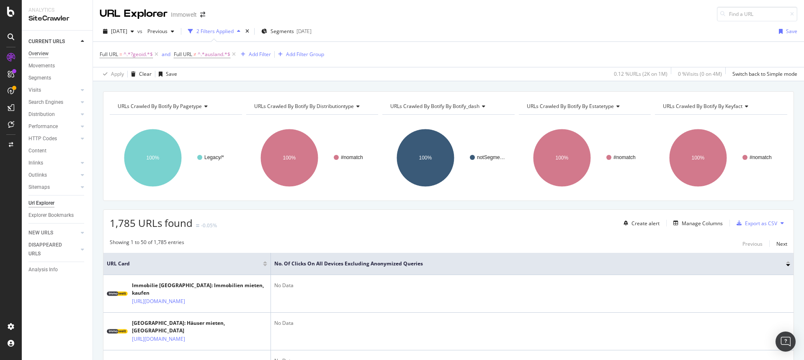
click at [37, 51] on div "Overview" at bounding box center [38, 53] width 20 height 9
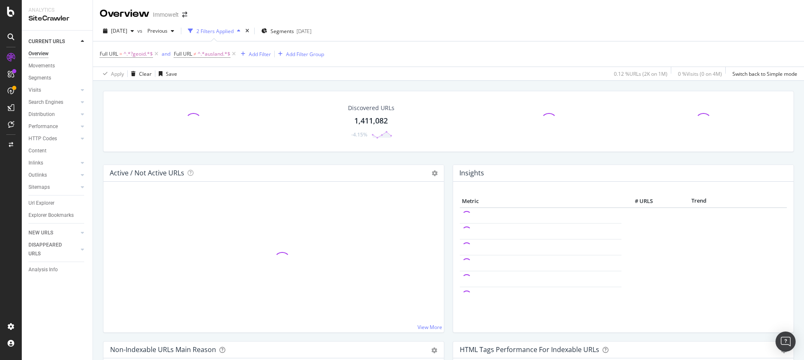
click at [171, 17] on div "Immowelt" at bounding box center [166, 14] width 26 height 8
click at [185, 13] on icon "arrow-right-arrow-left" at bounding box center [184, 15] width 5 height 6
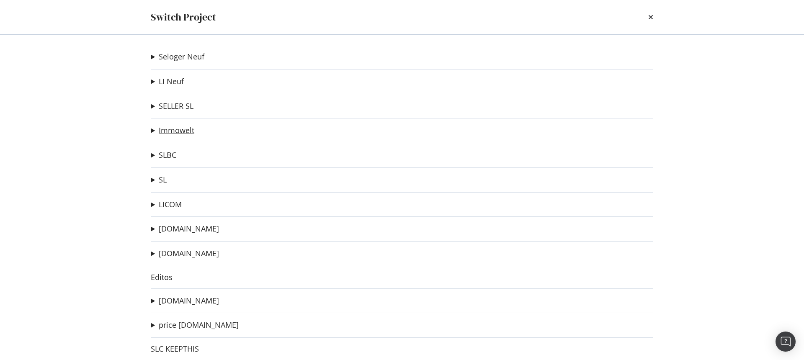
click at [184, 130] on link "Immowelt" at bounding box center [177, 130] width 36 height 9
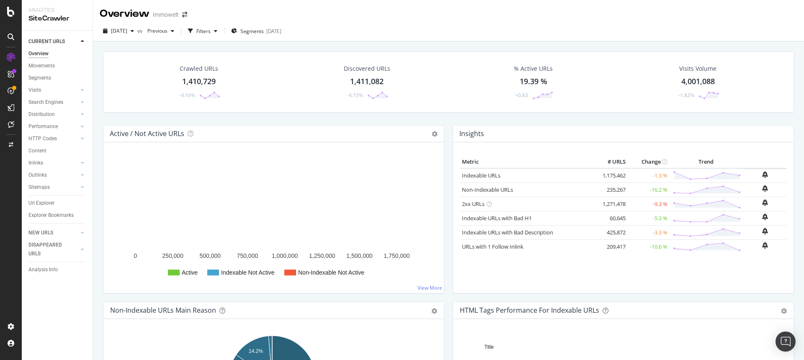
scroll to position [1, 0]
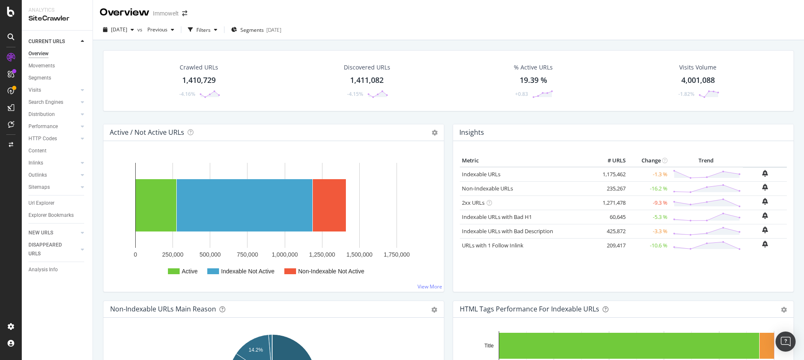
click at [209, 82] on div "1,410,729" at bounding box center [198, 80] width 33 height 11
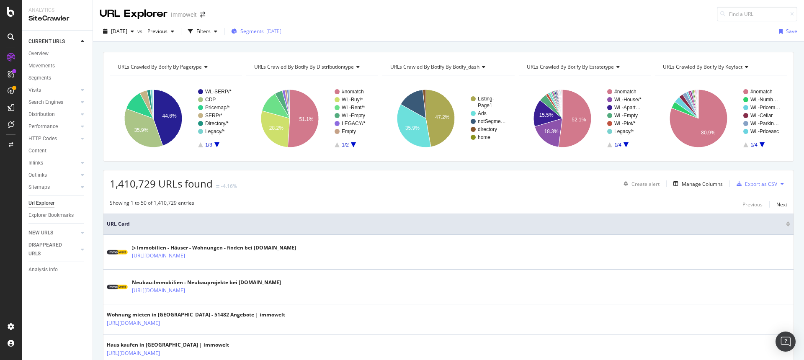
click at [260, 27] on div "Segments 2025-09-08" at bounding box center [256, 31] width 50 height 13
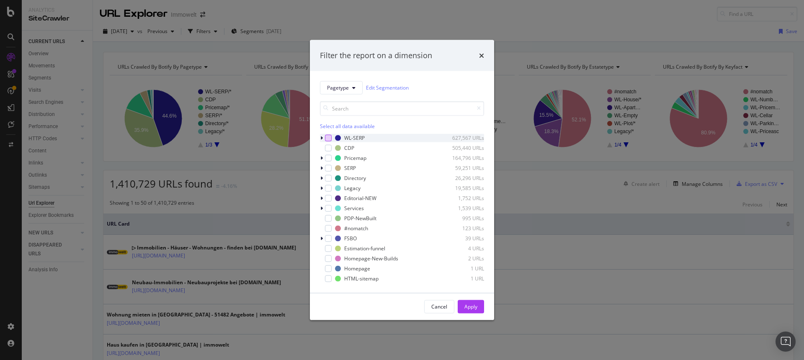
click at [328, 138] on div "modal" at bounding box center [328, 137] width 7 height 7
click at [474, 307] on div "Apply" at bounding box center [470, 306] width 13 height 7
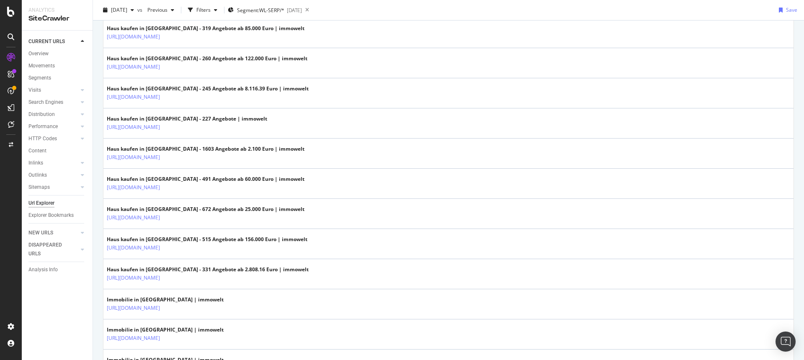
scroll to position [1430, 0]
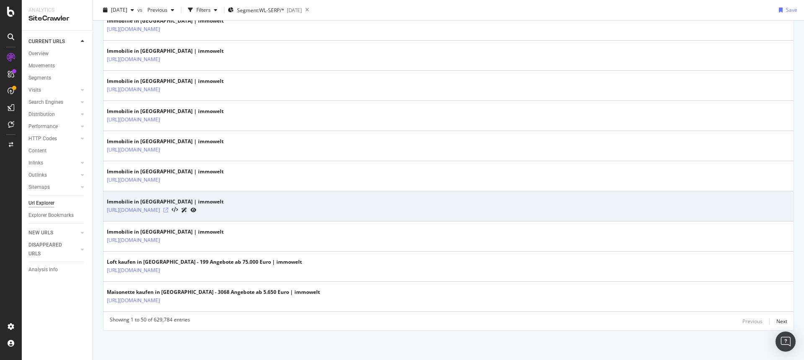
click at [168, 211] on icon at bounding box center [165, 210] width 5 height 5
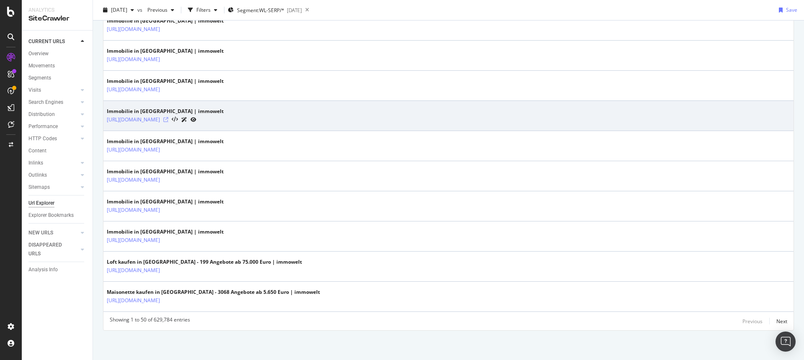
click at [168, 118] on icon at bounding box center [165, 119] width 5 height 5
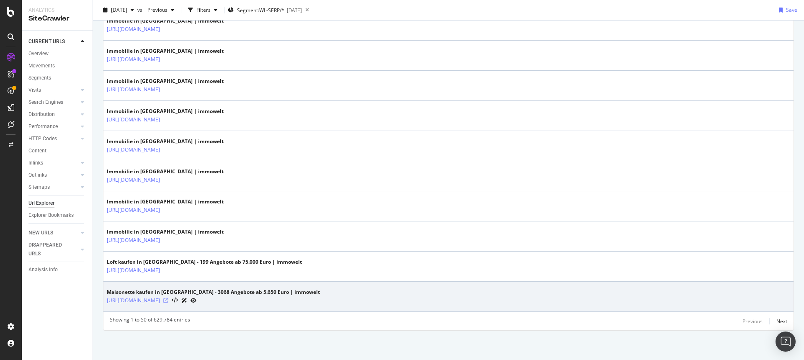
click at [168, 300] on icon at bounding box center [165, 300] width 5 height 5
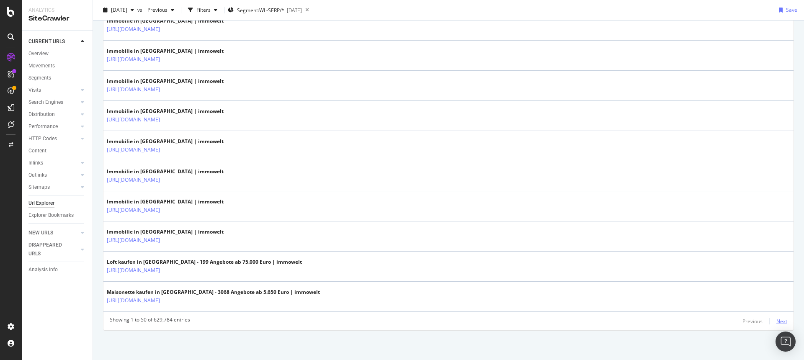
click at [776, 320] on div "Next" at bounding box center [781, 321] width 11 height 7
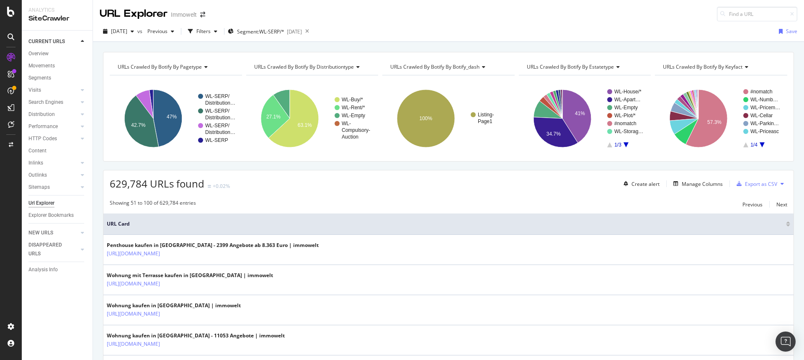
scroll to position [191, 0]
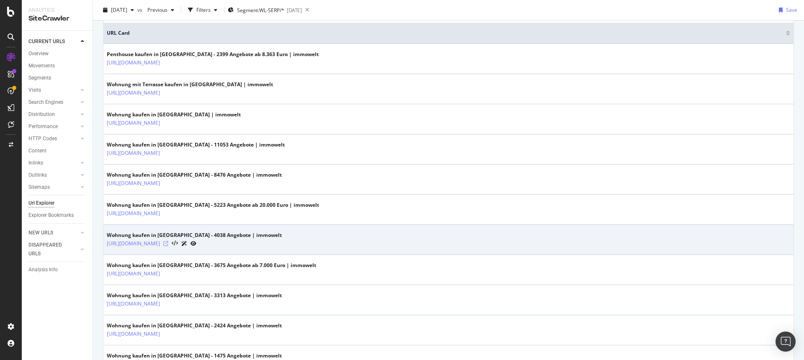
click at [168, 243] on icon at bounding box center [165, 243] width 5 height 5
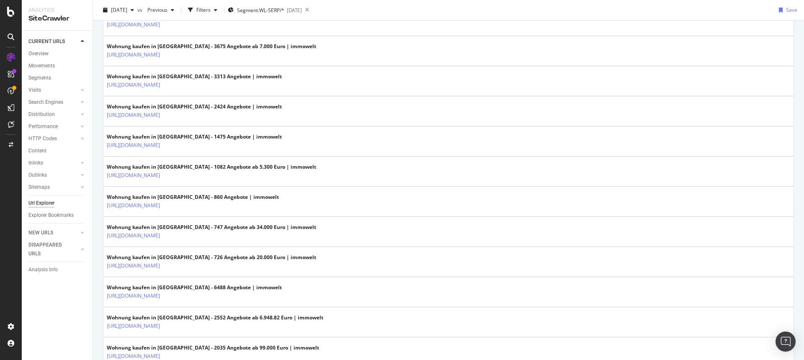
scroll to position [0, 0]
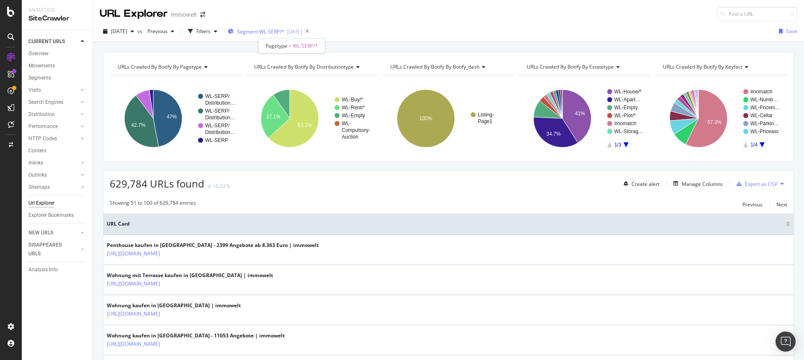
click at [284, 31] on span "Segment: WL-SERP/*" at bounding box center [260, 31] width 47 height 7
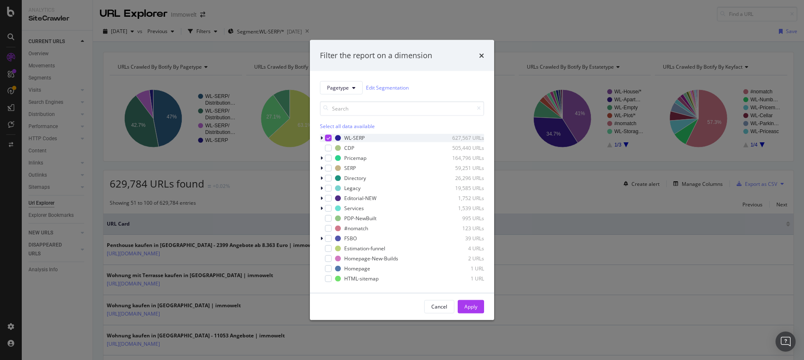
click at [328, 136] on icon "modal" at bounding box center [329, 138] width 4 height 4
click at [328, 148] on div "modal" at bounding box center [328, 147] width 7 height 7
click at [472, 308] on div "Apply" at bounding box center [470, 306] width 13 height 7
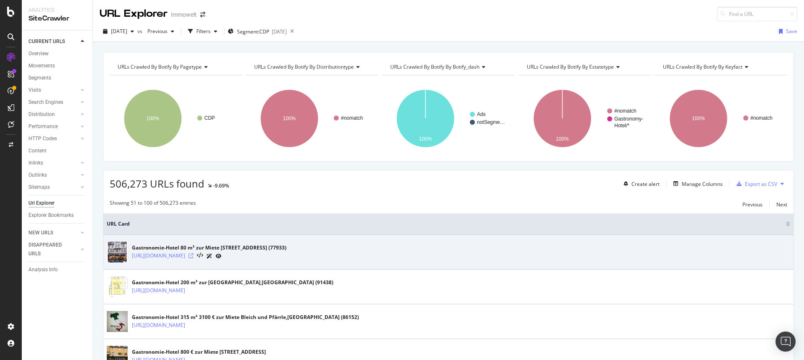
click at [193, 257] on icon at bounding box center [190, 255] width 5 height 5
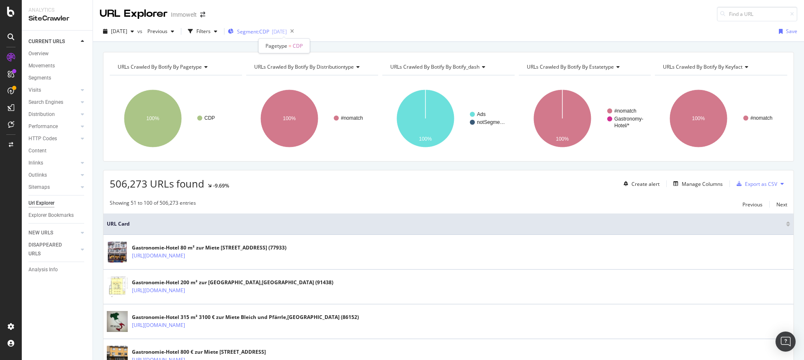
click at [287, 33] on div "[DATE]" at bounding box center [279, 31] width 15 height 7
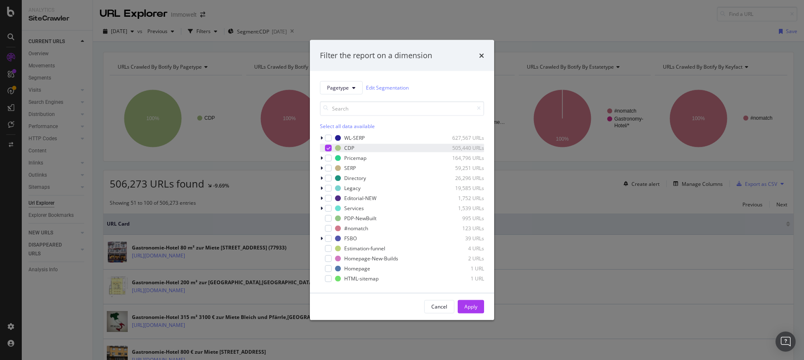
click at [328, 146] on icon "modal" at bounding box center [329, 148] width 4 height 4
click at [329, 160] on div "modal" at bounding box center [328, 157] width 7 height 7
click at [468, 305] on div "Apply" at bounding box center [470, 306] width 13 height 7
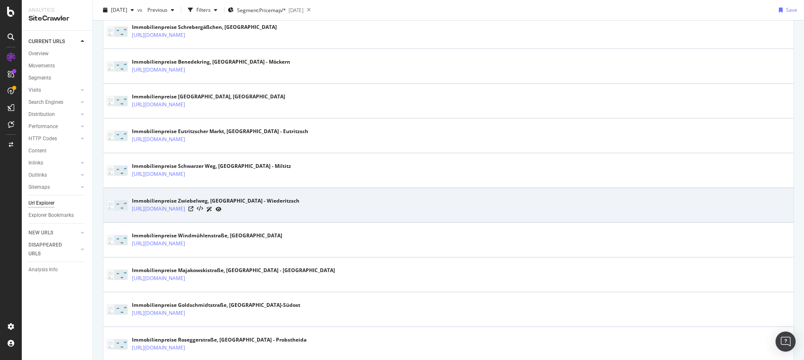
scroll to position [257, 0]
click at [193, 207] on icon at bounding box center [190, 207] width 5 height 5
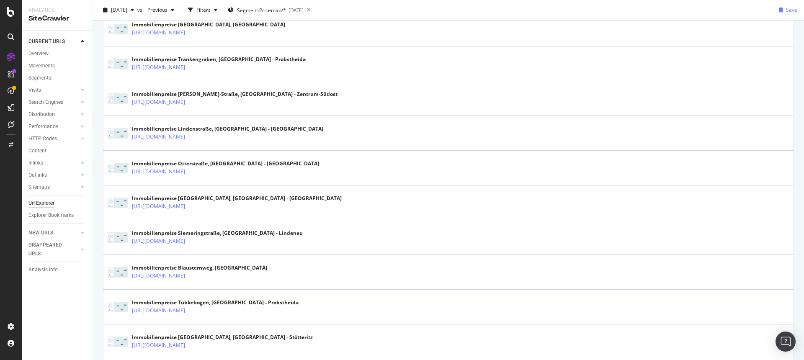
scroll to position [1660, 0]
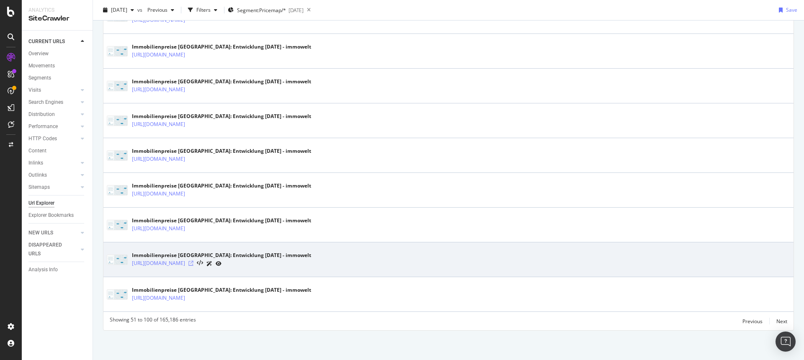
click at [193, 263] on icon at bounding box center [190, 263] width 5 height 5
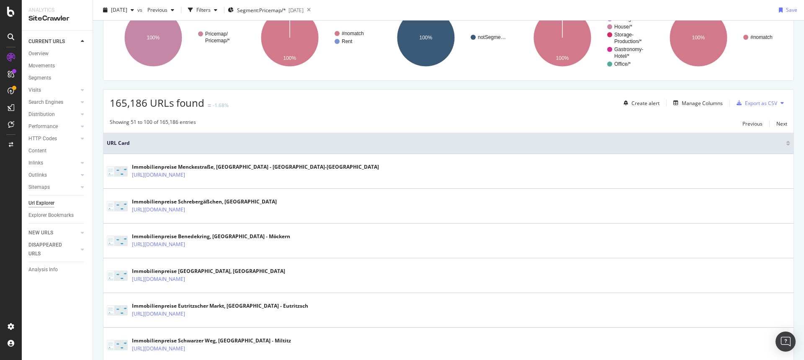
scroll to position [0, 0]
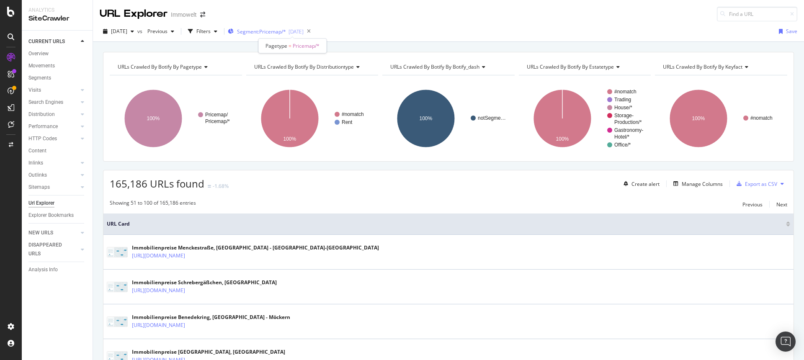
click at [286, 33] on span "Segment: Pricemap/*" at bounding box center [261, 31] width 49 height 7
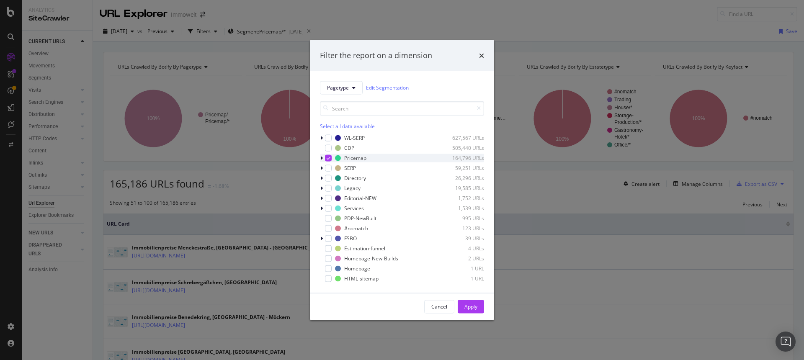
click at [326, 157] on div "modal" at bounding box center [328, 157] width 7 height 7
click at [329, 168] on div "modal" at bounding box center [328, 168] width 7 height 7
click at [460, 306] on button "Apply" at bounding box center [471, 306] width 26 height 13
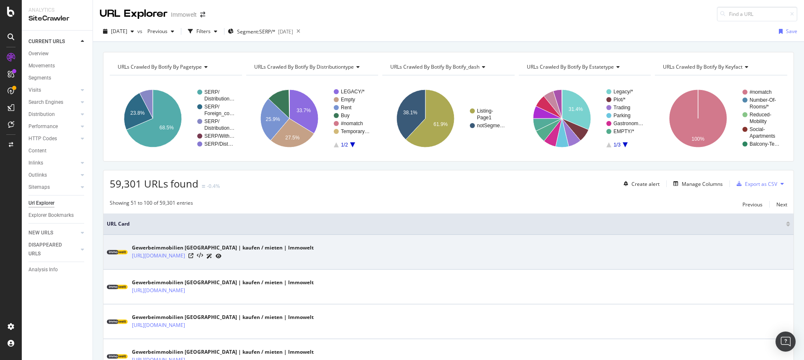
click at [221, 257] on div at bounding box center [204, 256] width 33 height 9
click at [193, 257] on icon at bounding box center [190, 255] width 5 height 5
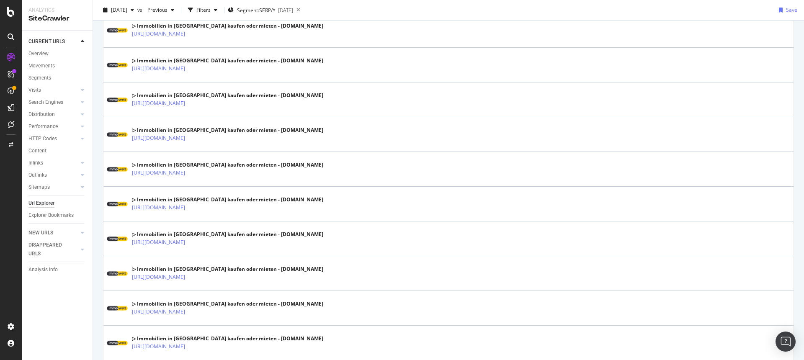
scroll to position [1660, 0]
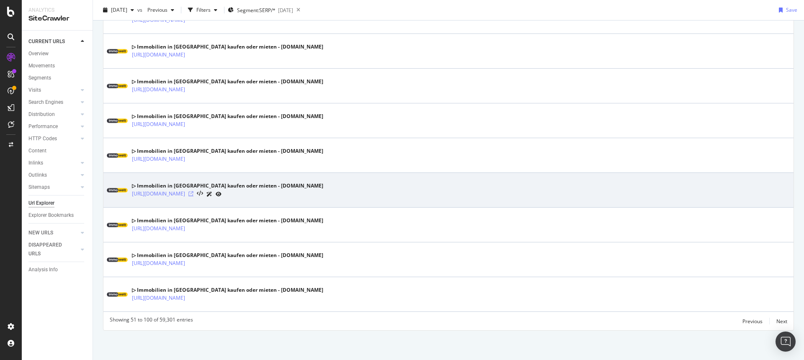
click at [193, 194] on icon at bounding box center [190, 193] width 5 height 5
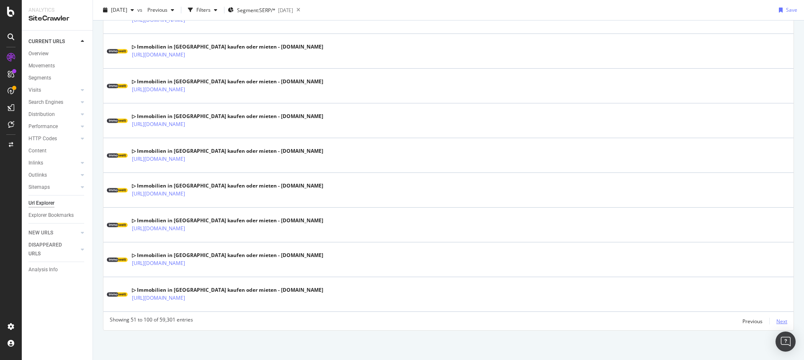
click at [777, 321] on div "Next" at bounding box center [781, 321] width 11 height 7
click at [779, 322] on div "Next" at bounding box center [781, 321] width 11 height 7
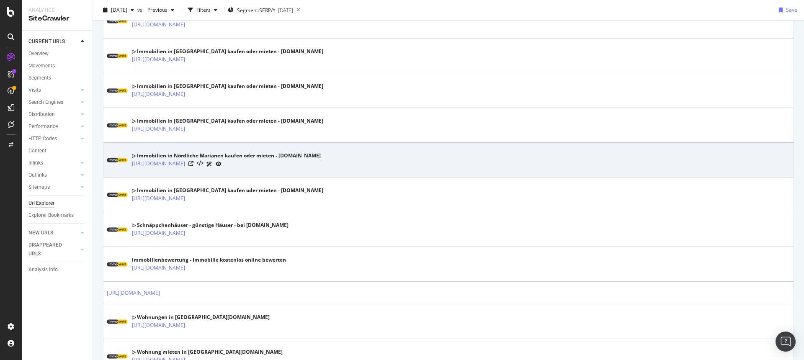
scroll to position [1648, 0]
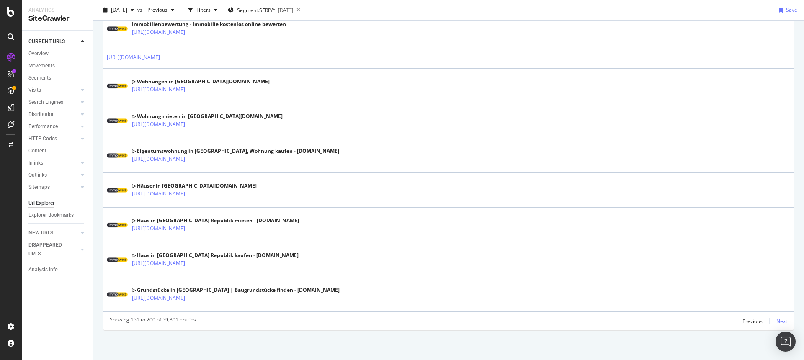
click at [776, 322] on div "Next" at bounding box center [781, 321] width 11 height 7
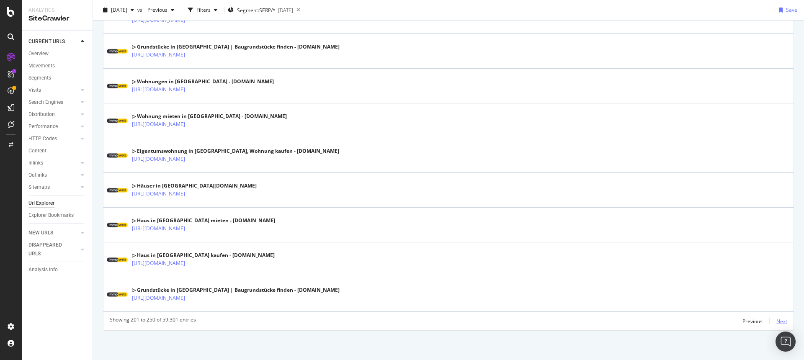
click at [776, 321] on div "Next" at bounding box center [781, 321] width 11 height 7
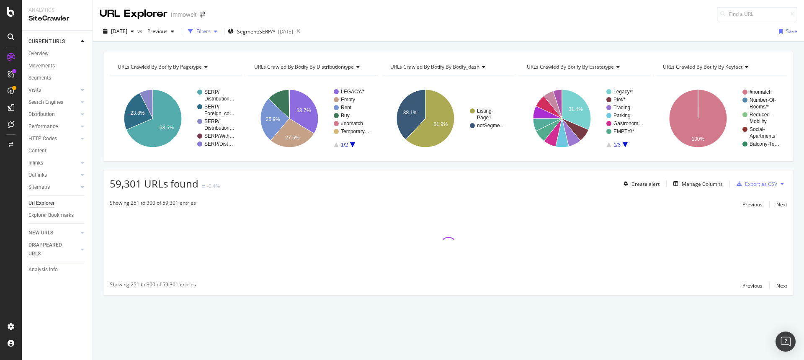
click at [211, 31] on div "Filters" at bounding box center [203, 31] width 14 height 7
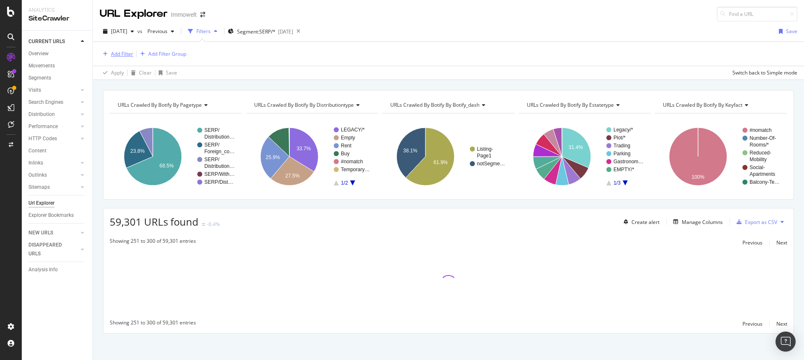
click at [120, 53] on div "Add Filter" at bounding box center [122, 53] width 22 height 7
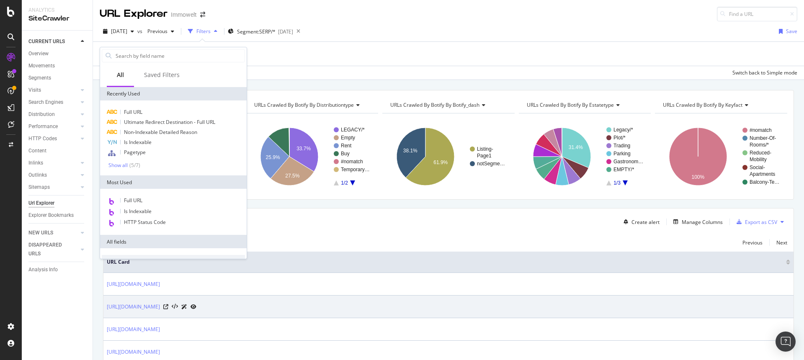
click at [362, 316] on td "https://www.immowelt.de/suche/stadt-duisburg/gewerbegrundstuecke" at bounding box center [448, 307] width 690 height 23
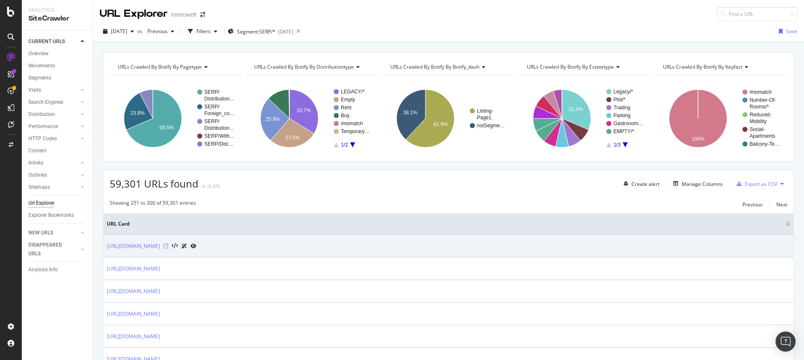
click at [168, 245] on icon at bounding box center [165, 246] width 5 height 5
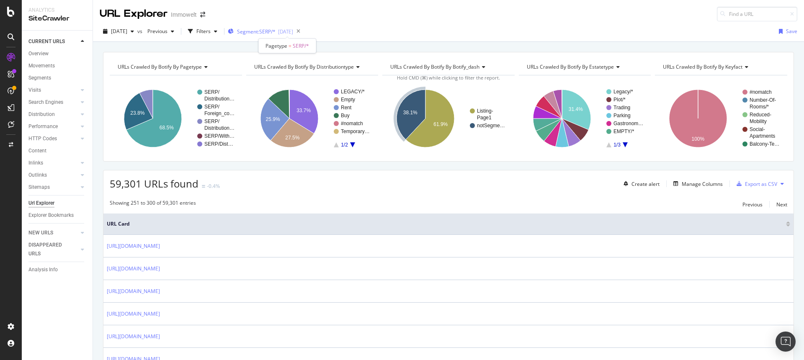
click at [275, 29] on span "Segment: SERP/*" at bounding box center [256, 31] width 39 height 7
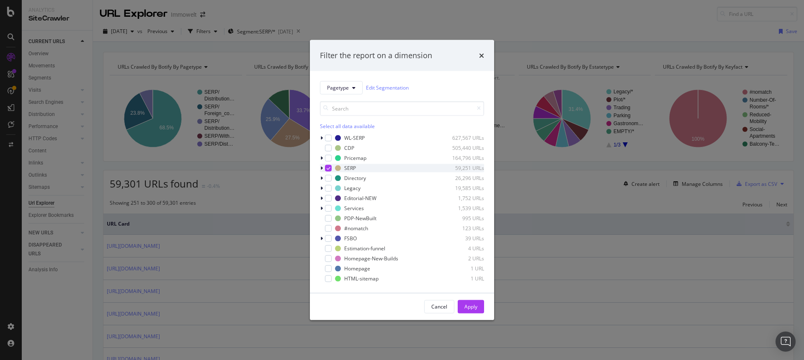
click at [327, 168] on icon "modal" at bounding box center [329, 168] width 4 height 4
click at [329, 177] on div "modal" at bounding box center [328, 178] width 7 height 7
click at [473, 306] on div "Apply" at bounding box center [470, 306] width 13 height 7
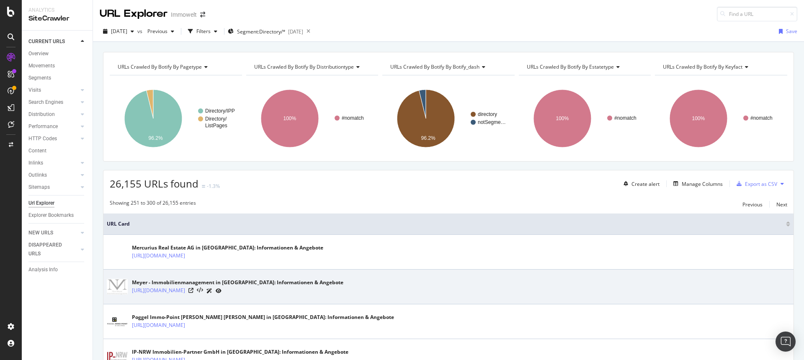
scroll to position [139, 0]
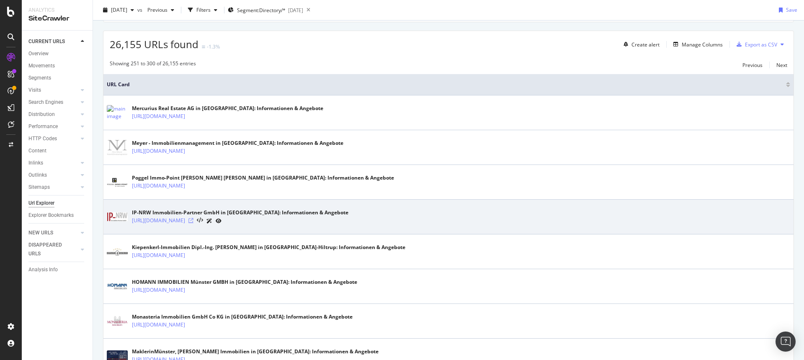
click at [193, 219] on icon at bounding box center [190, 220] width 5 height 5
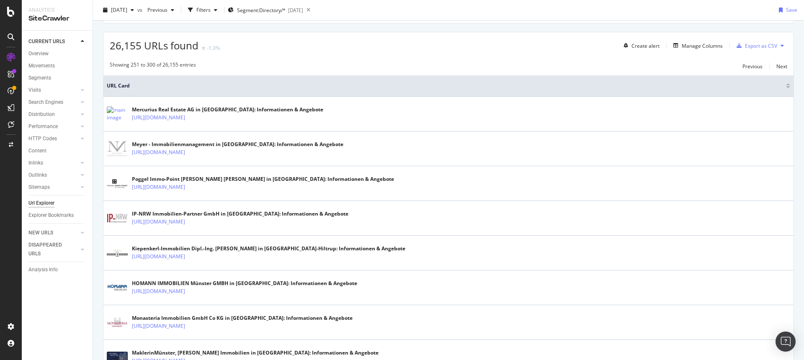
scroll to position [0, 0]
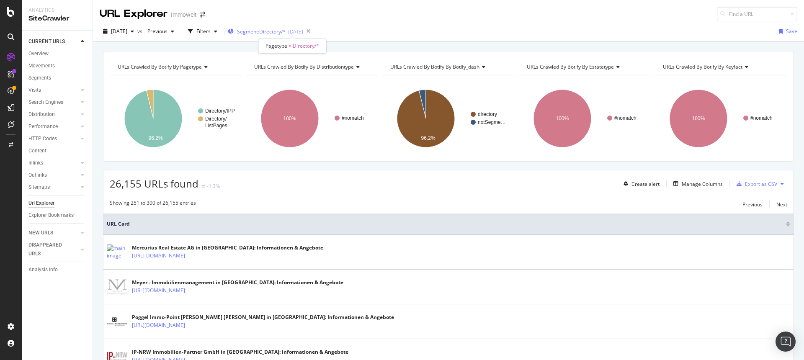
click at [286, 28] on span "Segment: Directory/*" at bounding box center [261, 31] width 49 height 7
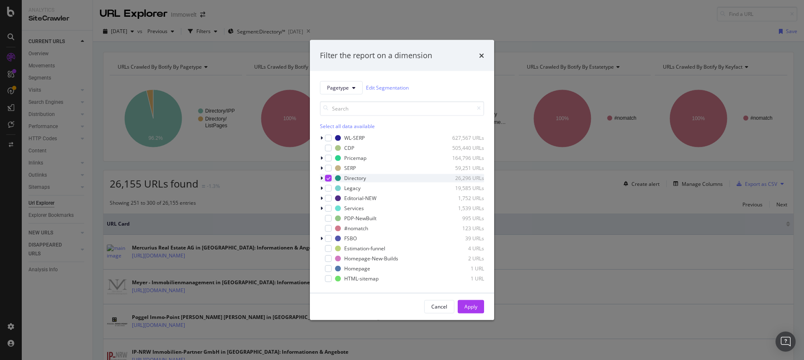
click at [329, 178] on icon "modal" at bounding box center [329, 178] width 4 height 4
click at [329, 189] on div "modal" at bounding box center [328, 188] width 7 height 7
click at [471, 308] on div "Apply" at bounding box center [470, 306] width 13 height 7
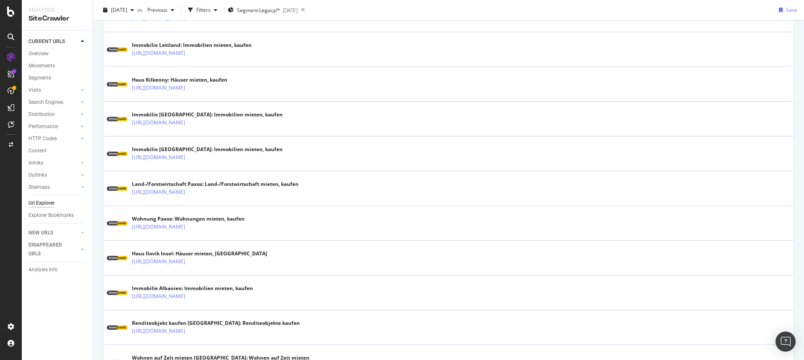
scroll to position [818, 0]
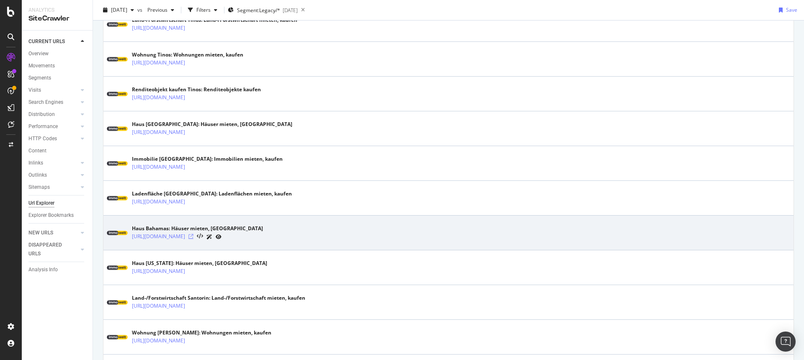
click at [193, 237] on icon at bounding box center [190, 236] width 5 height 5
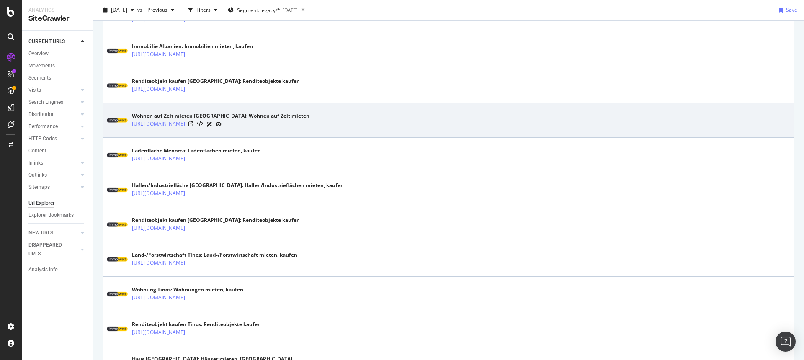
scroll to position [0, 0]
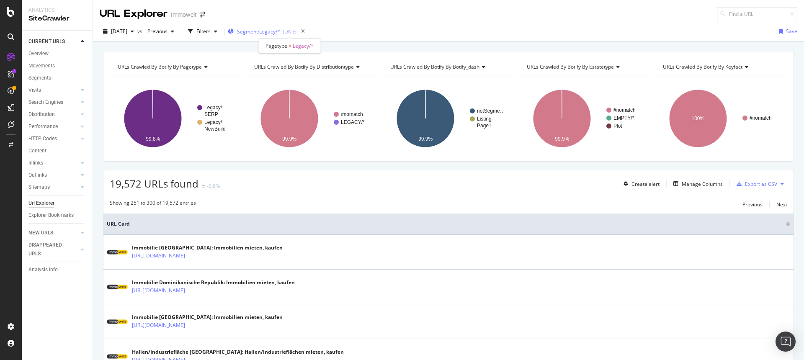
click at [279, 31] on span "Segment: Legacy/*" at bounding box center [258, 31] width 43 height 7
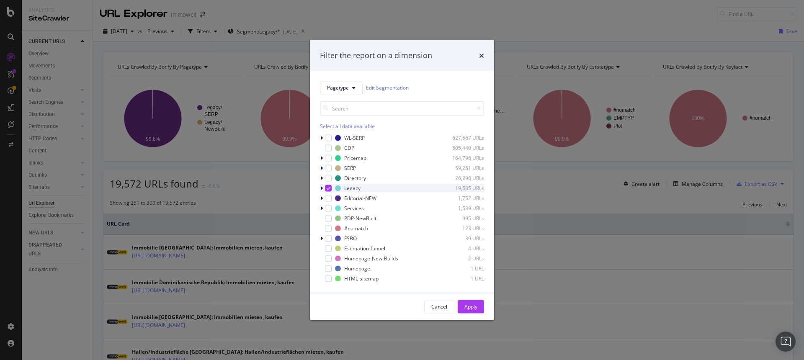
click at [327, 187] on icon "modal" at bounding box center [329, 188] width 4 height 4
click at [328, 198] on div "modal" at bounding box center [328, 198] width 7 height 7
click at [476, 308] on div "Apply" at bounding box center [470, 306] width 13 height 7
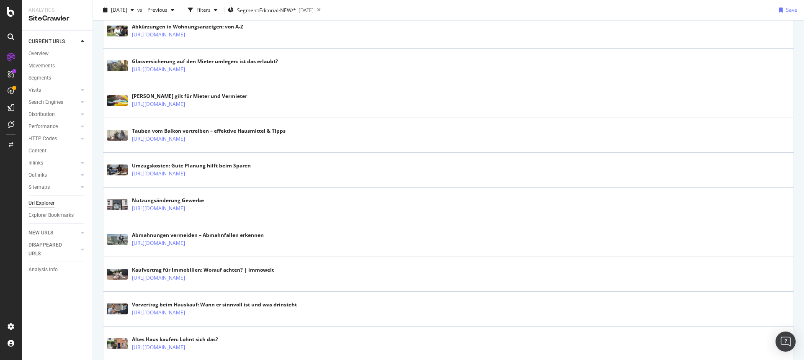
scroll to position [218, 0]
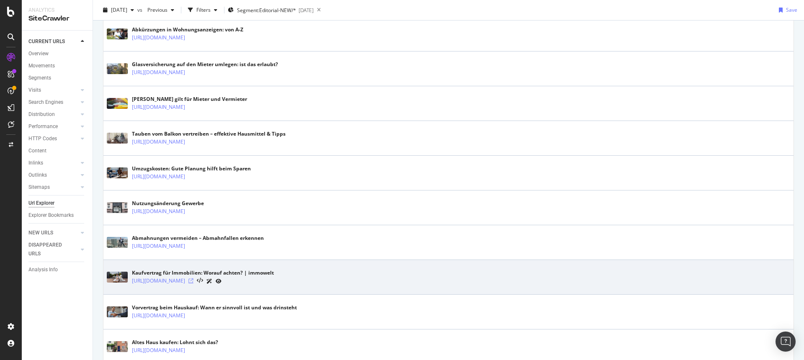
click at [193, 281] on icon at bounding box center [190, 280] width 5 height 5
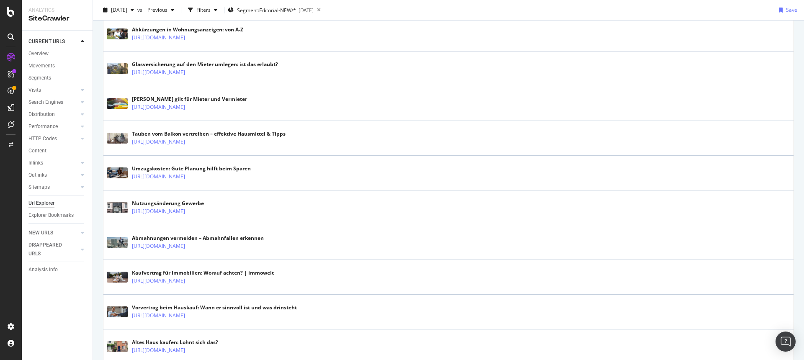
scroll to position [0, 0]
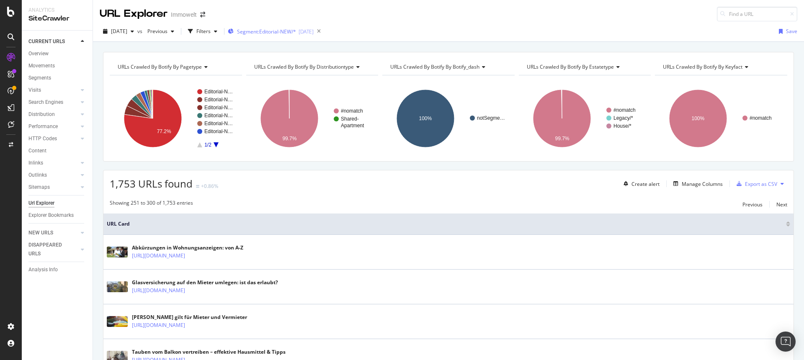
click at [314, 36] on div "Segment: Editorial-NEW/* 2025-09-08" at bounding box center [271, 31] width 86 height 13
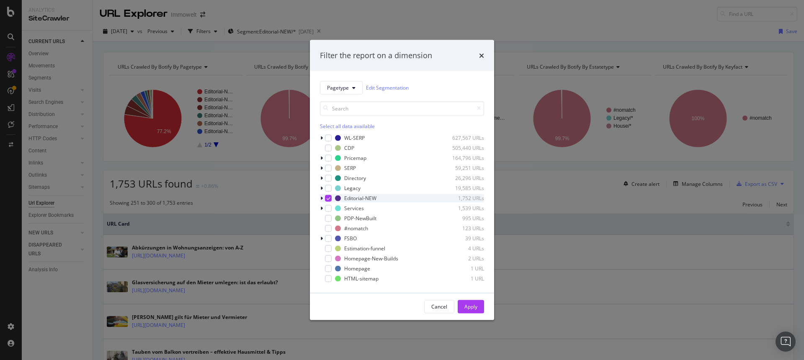
click at [329, 199] on icon "modal" at bounding box center [329, 198] width 4 height 4
click at [329, 219] on div "modal" at bounding box center [328, 218] width 7 height 7
click at [474, 309] on div "Apply" at bounding box center [470, 306] width 13 height 7
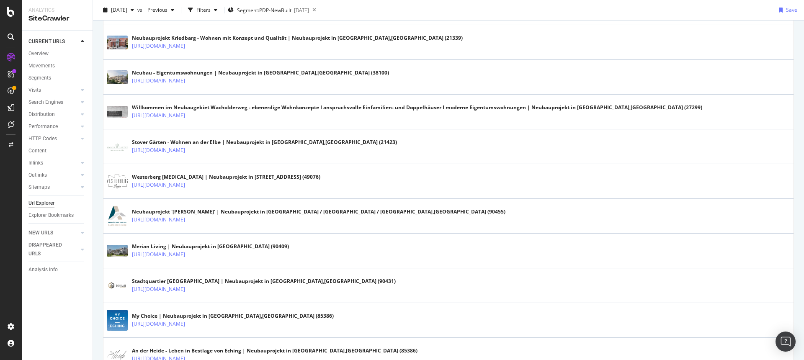
scroll to position [204, 0]
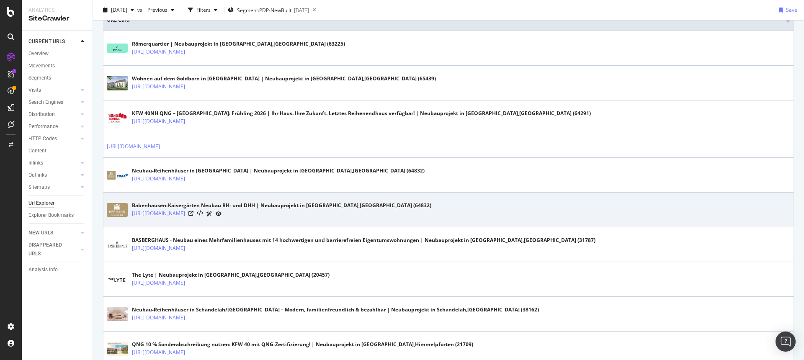
click at [221, 214] on div at bounding box center [204, 213] width 33 height 9
click at [193, 215] on icon at bounding box center [190, 213] width 5 height 5
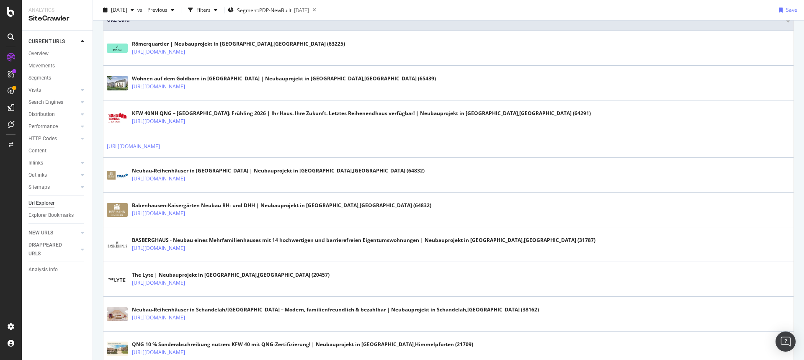
scroll to position [0, 0]
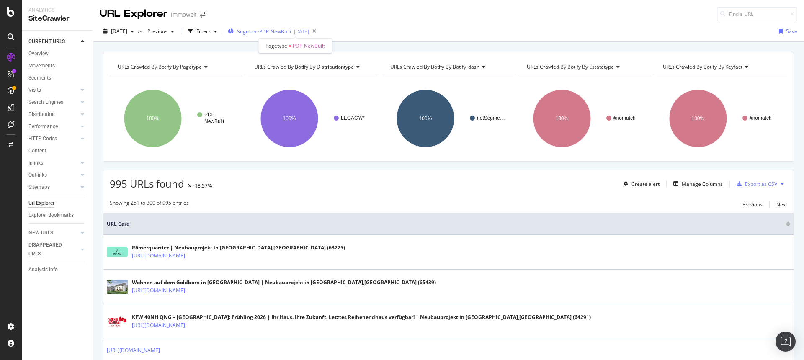
click at [291, 28] on span "Segment: PDP-NewBuilt" at bounding box center [264, 31] width 54 height 7
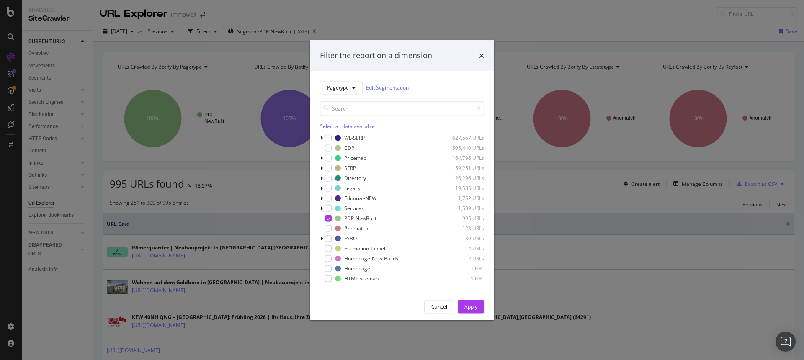
click at [217, 45] on div "Filter the report on a dimension Pagetype Edit Segmentation Select all data ava…" at bounding box center [402, 180] width 804 height 360
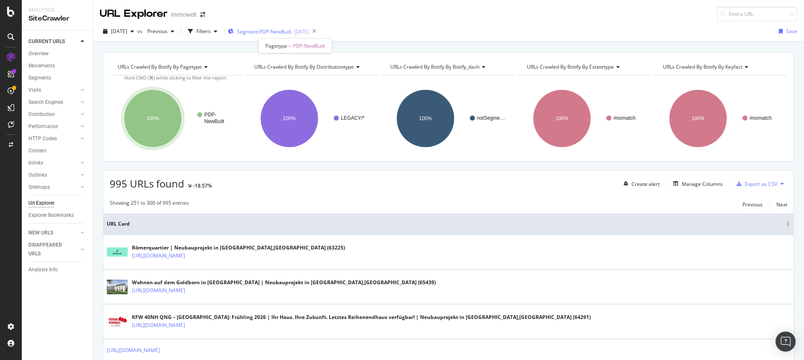
click at [309, 31] on div "[DATE]" at bounding box center [301, 31] width 15 height 7
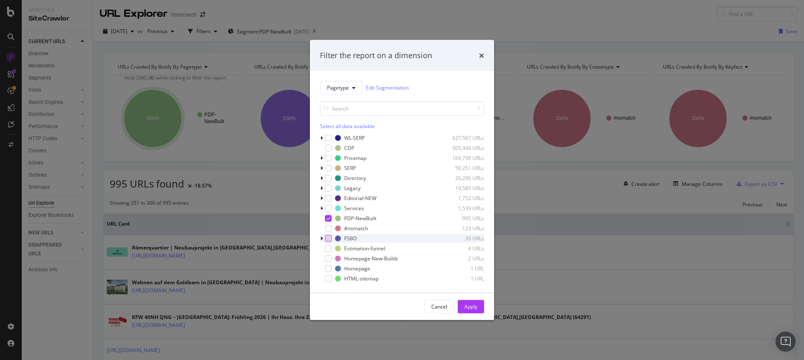
click at [329, 239] on div "modal" at bounding box center [328, 238] width 7 height 7
click at [327, 216] on icon "modal" at bounding box center [329, 218] width 4 height 4
click at [464, 305] on div "Apply" at bounding box center [470, 306] width 13 height 7
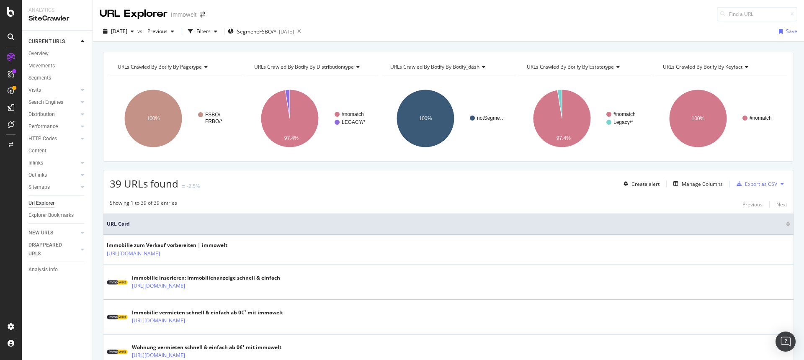
scroll to position [69, 0]
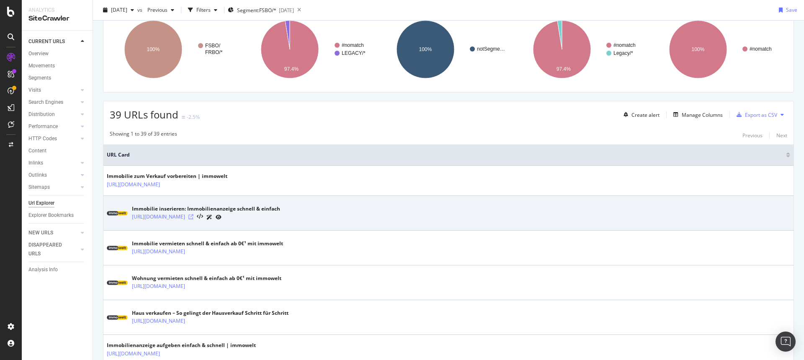
click at [193, 216] on icon at bounding box center [190, 216] width 5 height 5
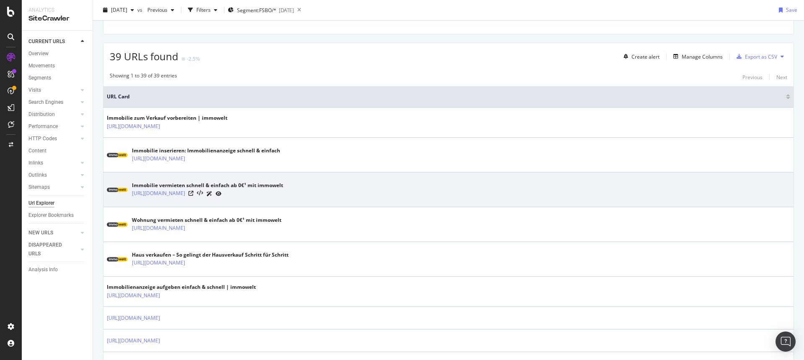
scroll to position [112, 0]
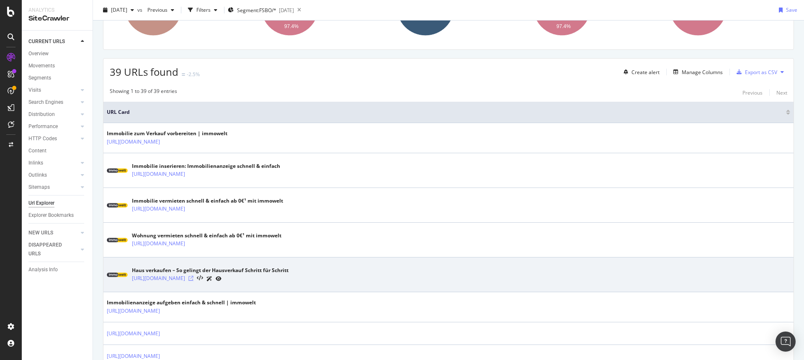
click at [193, 277] on icon at bounding box center [190, 278] width 5 height 5
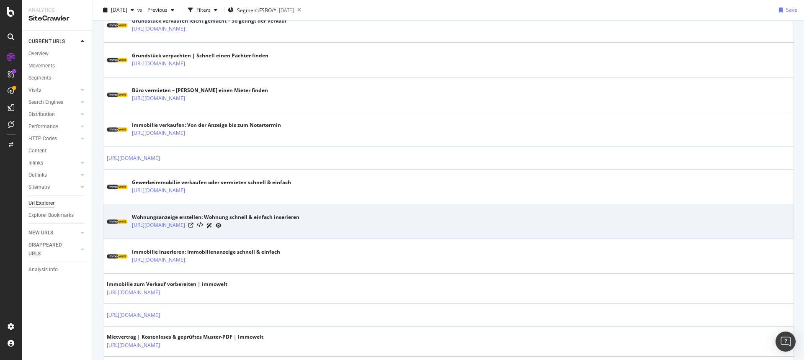
scroll to position [541, 0]
click at [193, 224] on icon at bounding box center [190, 224] width 5 height 5
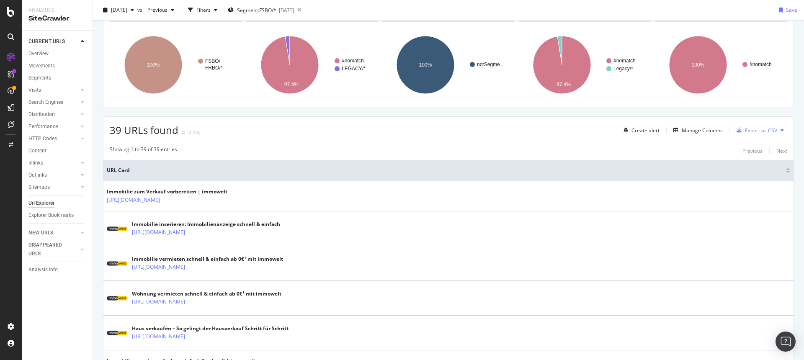
scroll to position [0, 0]
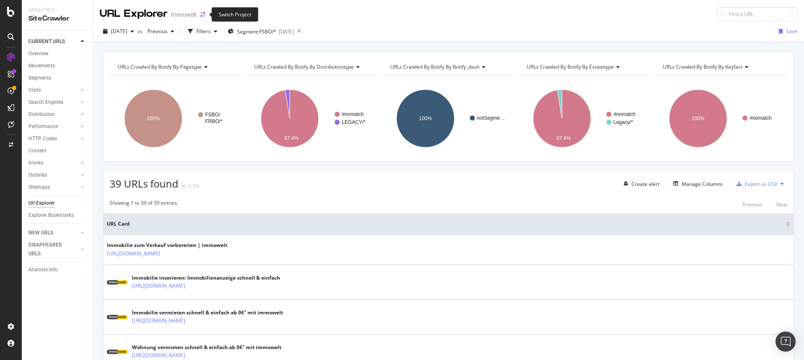
click at [203, 17] on icon "arrow-right-arrow-left" at bounding box center [202, 15] width 5 height 6
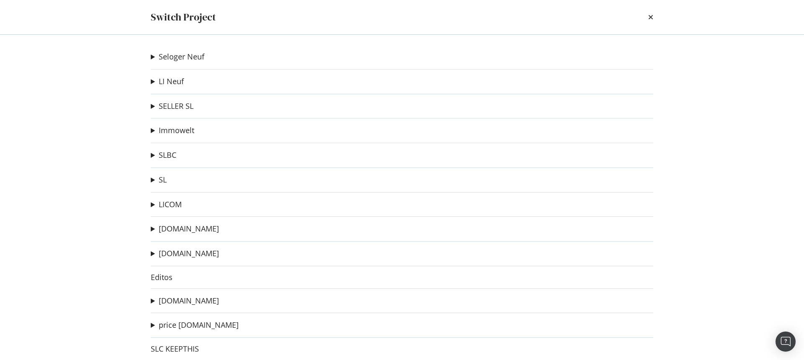
scroll to position [2, 0]
click at [189, 226] on link "[DOMAIN_NAME]" at bounding box center [189, 227] width 60 height 9
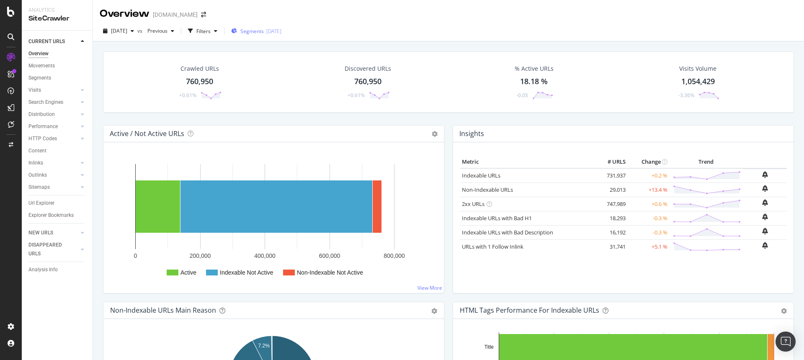
click at [264, 31] on span "Segments" at bounding box center [251, 31] width 23 height 7
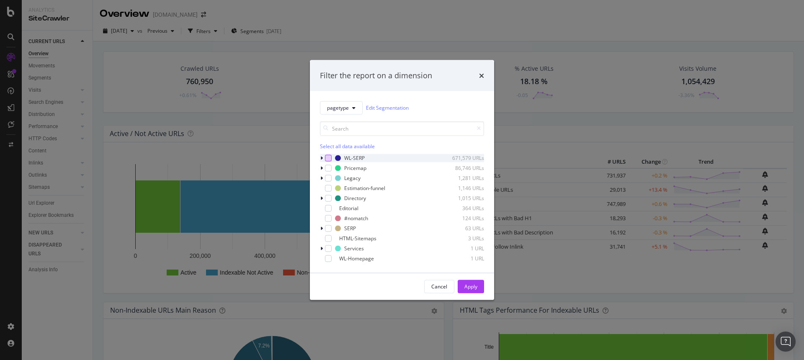
click at [330, 160] on div "modal" at bounding box center [328, 157] width 7 height 7
click at [467, 288] on div "Apply" at bounding box center [470, 286] width 13 height 7
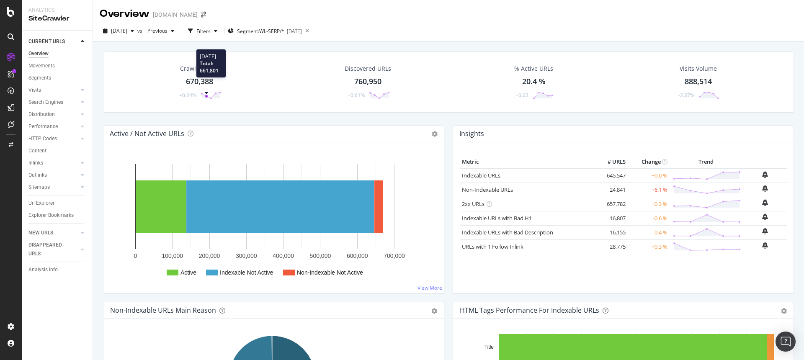
click at [202, 86] on div "670,388" at bounding box center [199, 81] width 27 height 11
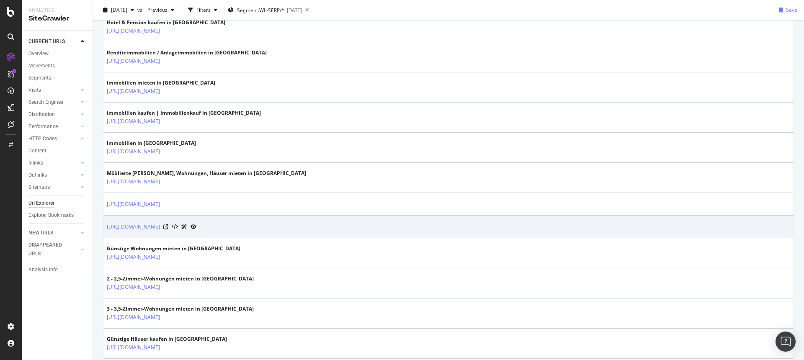
scroll to position [1355, 0]
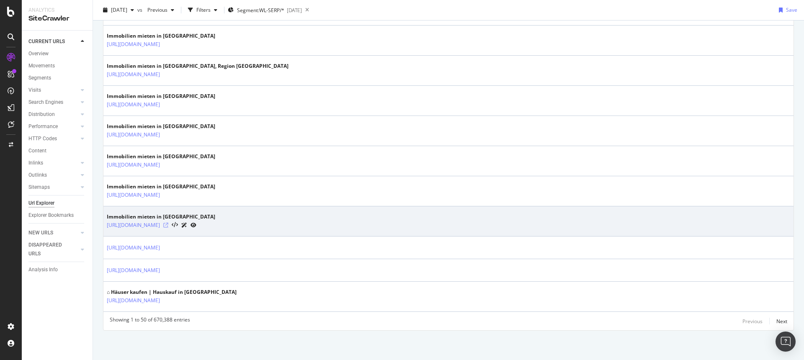
click at [168, 227] on icon at bounding box center [165, 225] width 5 height 5
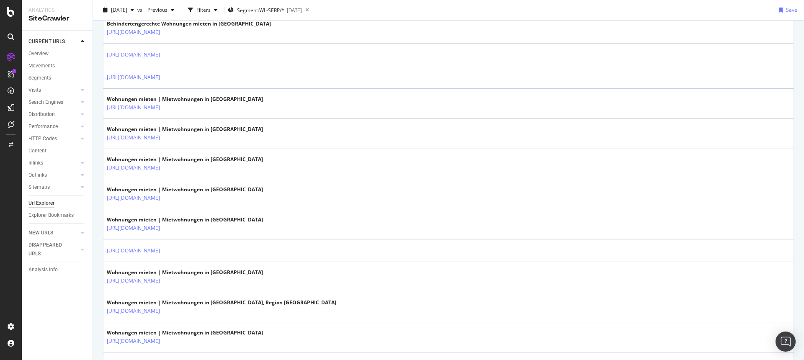
scroll to position [0, 0]
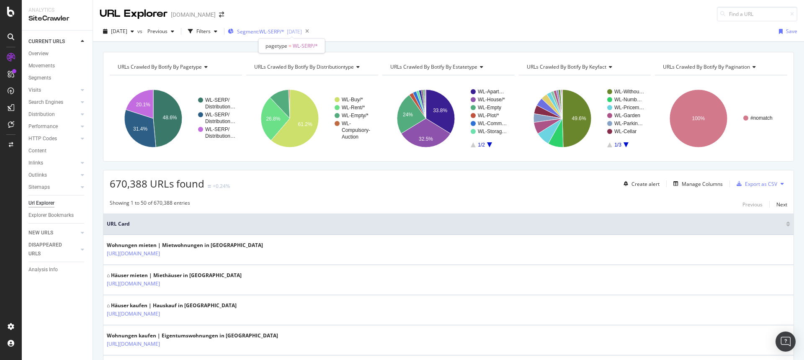
click at [284, 32] on span "Segment: WL-SERP/*" at bounding box center [260, 31] width 47 height 7
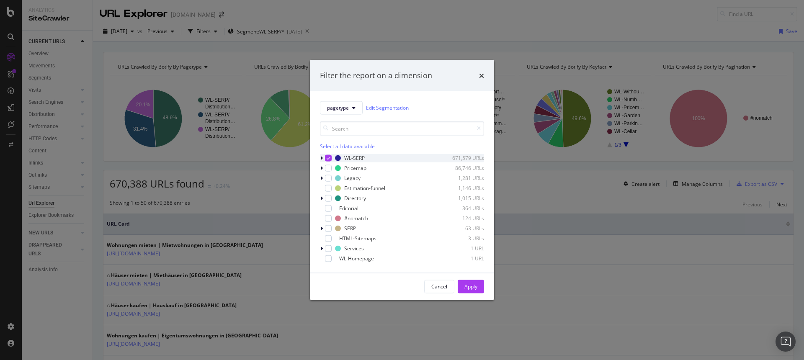
click at [328, 157] on icon "modal" at bounding box center [329, 158] width 4 height 4
click at [328, 170] on div "modal" at bounding box center [328, 168] width 7 height 7
click at [473, 285] on div "Apply" at bounding box center [470, 286] width 13 height 7
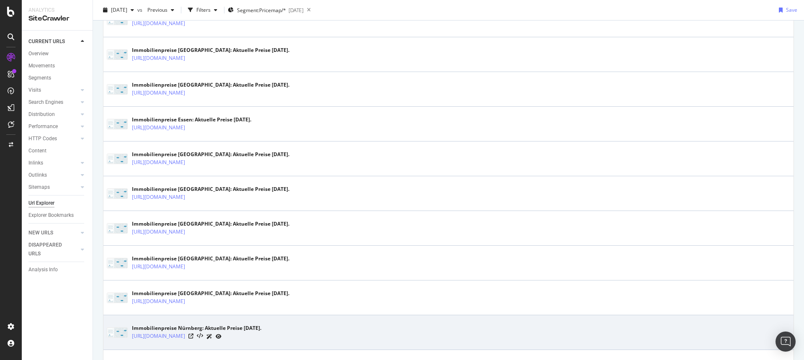
scroll to position [490, 0]
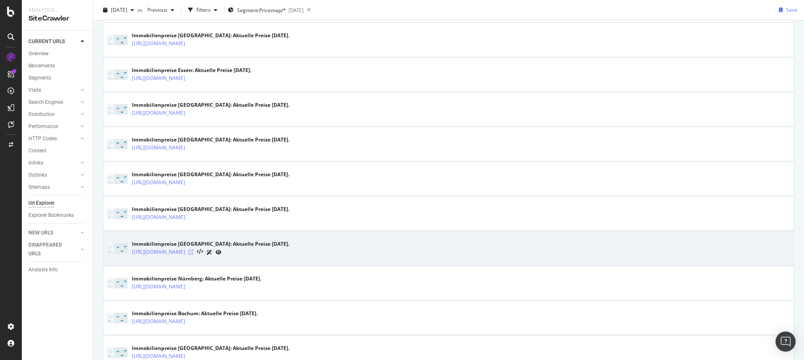
click at [193, 252] on icon at bounding box center [190, 252] width 5 height 5
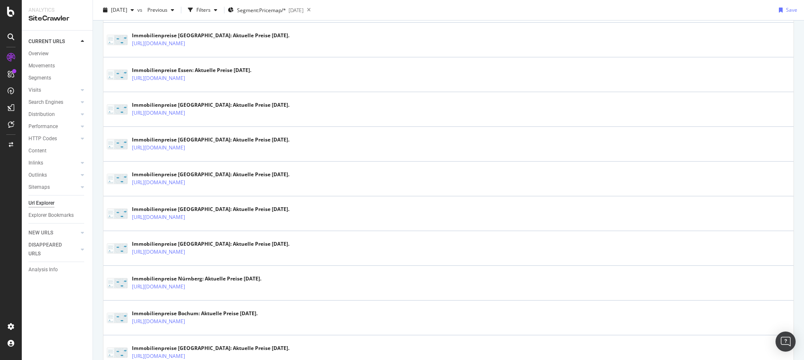
scroll to position [0, 0]
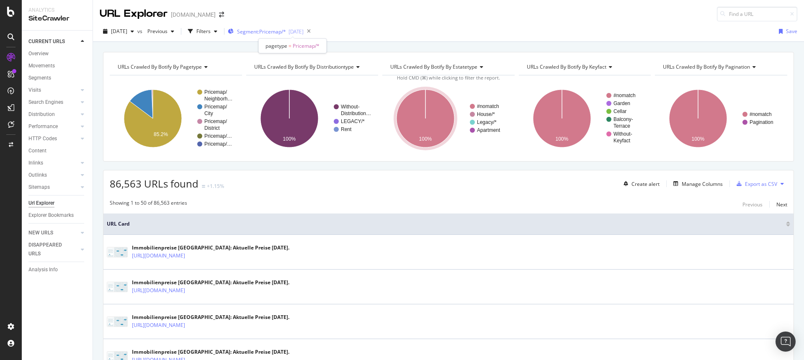
click at [286, 30] on span "Segment: Pricemap/*" at bounding box center [261, 31] width 49 height 7
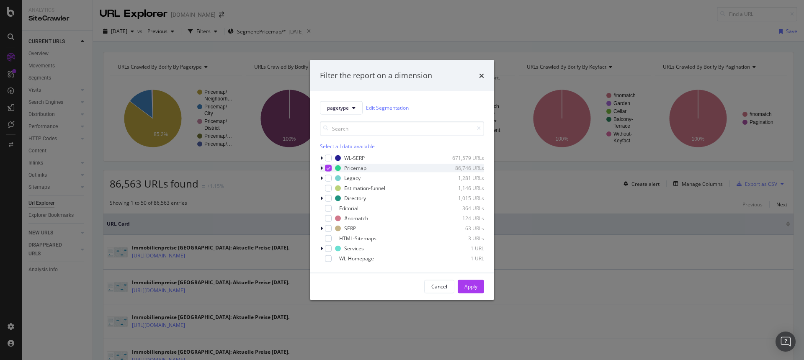
click at [330, 167] on div "modal" at bounding box center [328, 168] width 7 height 7
click at [322, 158] on icon "modal" at bounding box center [321, 157] width 3 height 5
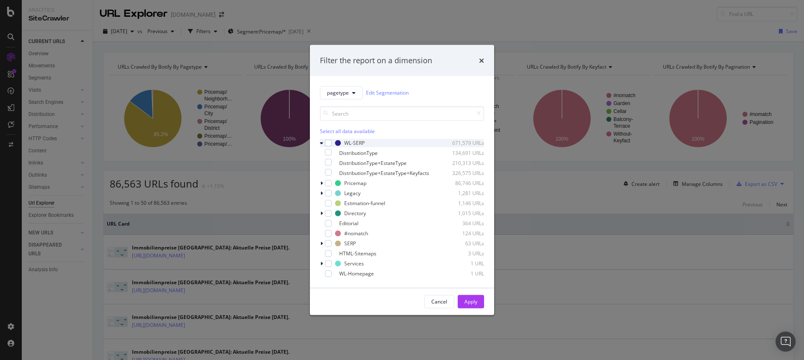
click at [322, 140] on icon "modal" at bounding box center [321, 142] width 3 height 5
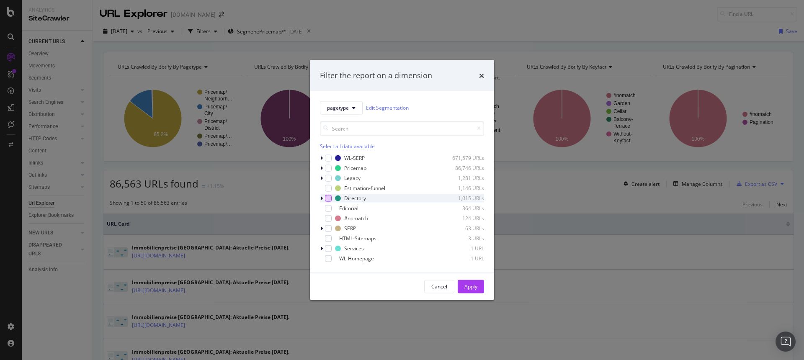
click at [328, 199] on div "modal" at bounding box center [328, 198] width 7 height 7
click at [474, 288] on div "Apply" at bounding box center [470, 286] width 13 height 7
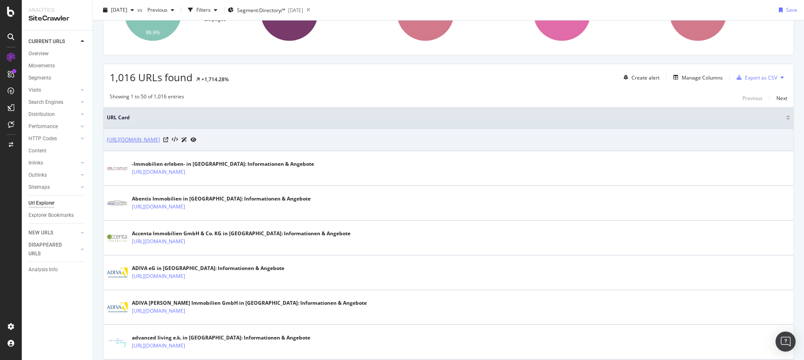
scroll to position [196, 0]
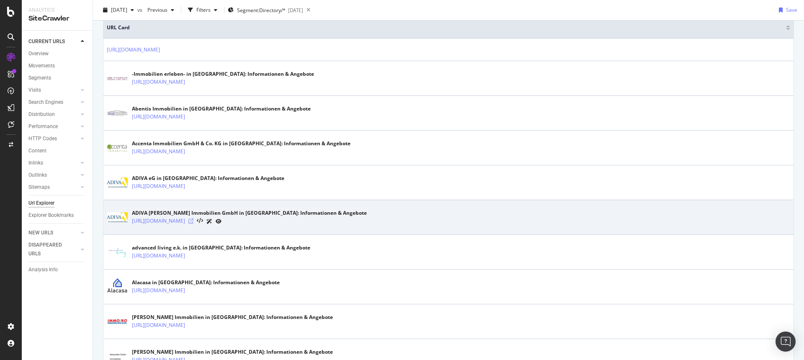
click at [193, 220] on icon at bounding box center [190, 221] width 5 height 5
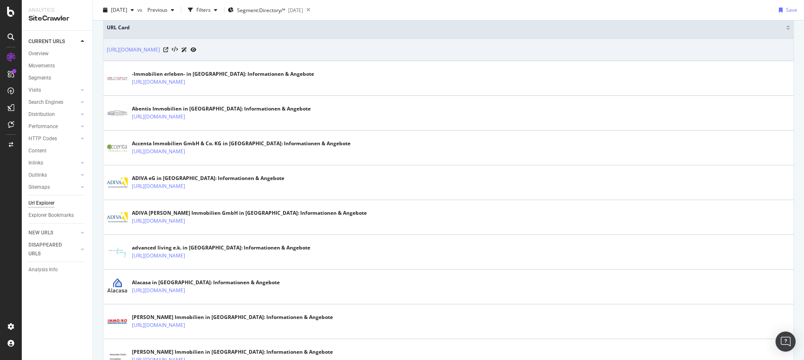
scroll to position [0, 0]
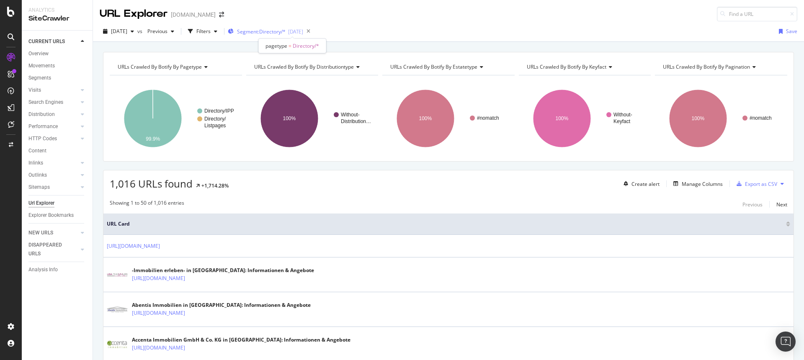
click at [284, 33] on span "Segment: Directory/*" at bounding box center [261, 31] width 49 height 7
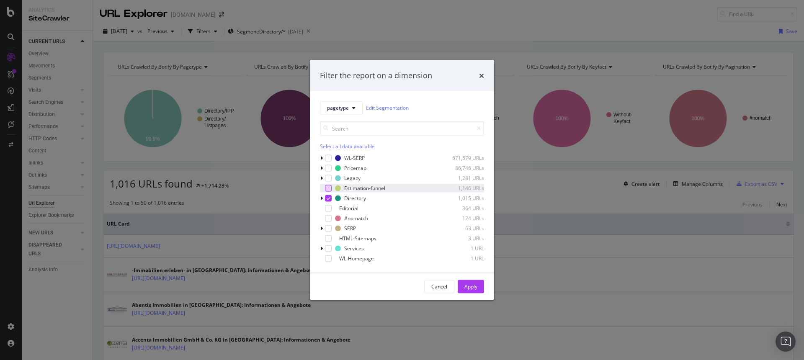
click at [328, 186] on div "modal" at bounding box center [328, 188] width 7 height 7
click at [327, 199] on icon "modal" at bounding box center [329, 198] width 4 height 4
click at [466, 285] on div "Apply" at bounding box center [470, 286] width 13 height 7
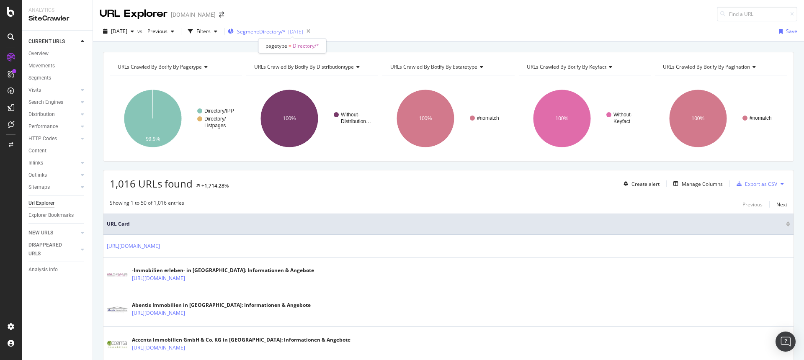
click at [286, 35] on span "Segment: Directory/*" at bounding box center [261, 31] width 49 height 7
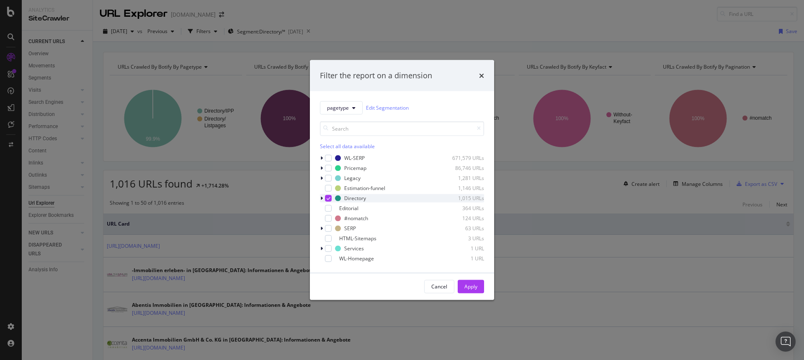
click at [328, 199] on icon "modal" at bounding box center [329, 198] width 4 height 4
click at [327, 178] on div "modal" at bounding box center [328, 178] width 7 height 7
click at [466, 288] on div "Apply" at bounding box center [470, 286] width 13 height 7
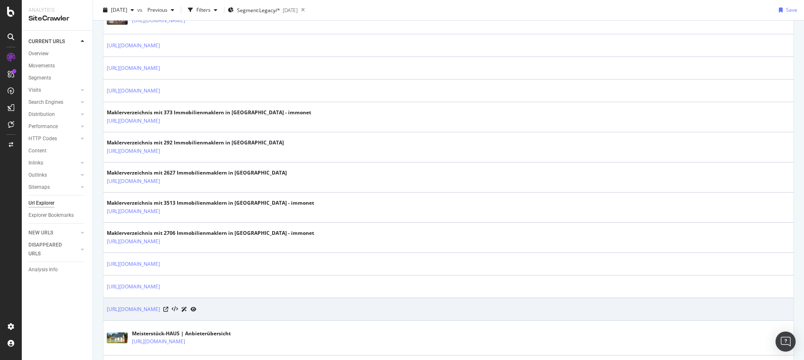
scroll to position [545, 0]
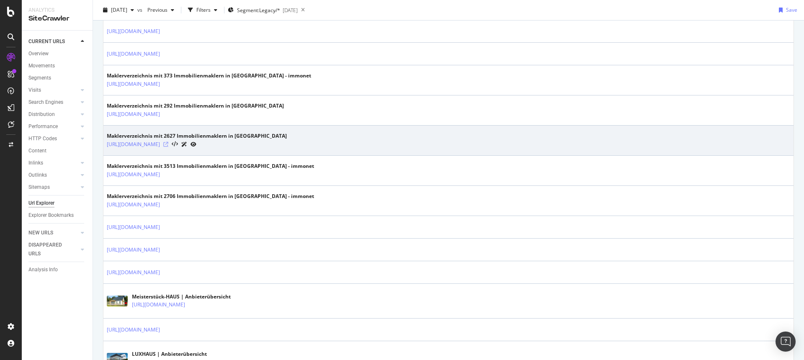
click at [168, 145] on icon at bounding box center [165, 144] width 5 height 5
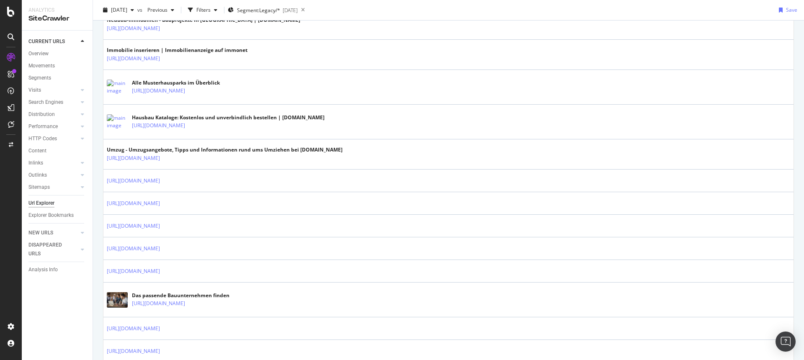
scroll to position [0, 0]
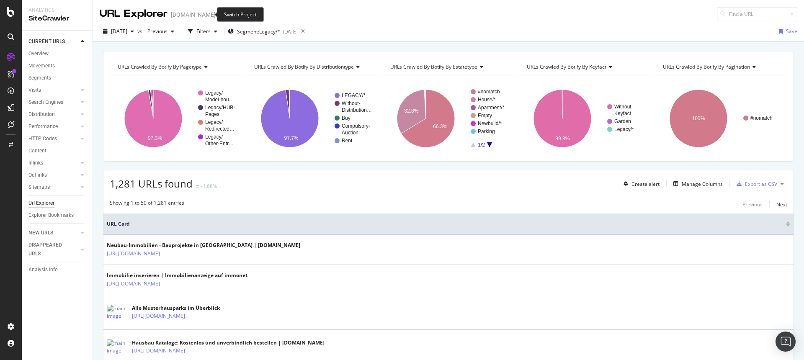
click at [219, 15] on icon "arrow-right-arrow-left" at bounding box center [221, 15] width 5 height 6
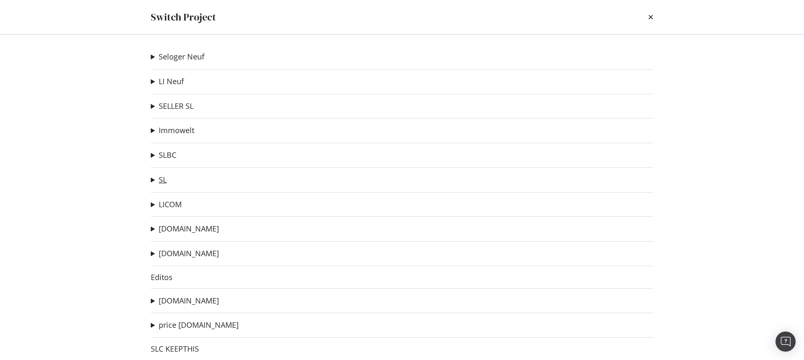
click at [160, 178] on link "SL" at bounding box center [163, 179] width 8 height 9
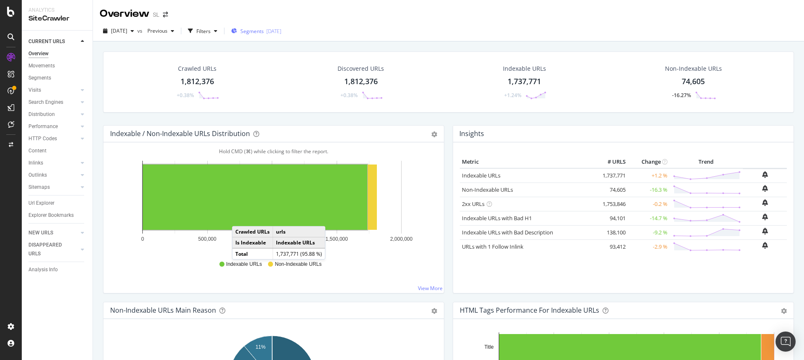
click at [281, 31] on div "Segments 2025-09-09" at bounding box center [256, 31] width 50 height 7
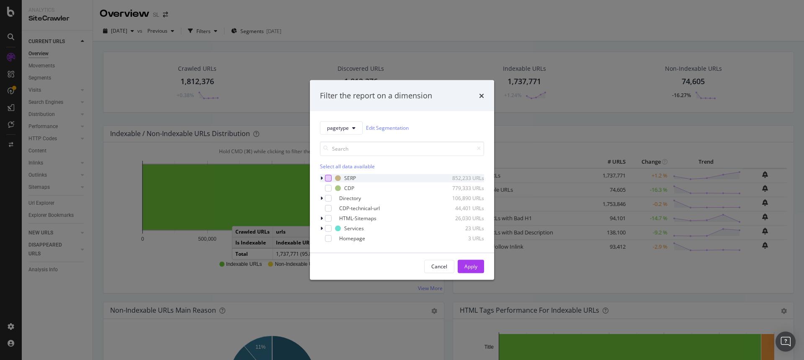
click at [328, 179] on div "modal" at bounding box center [328, 178] width 7 height 7
click at [476, 265] on div "Apply" at bounding box center [470, 266] width 13 height 7
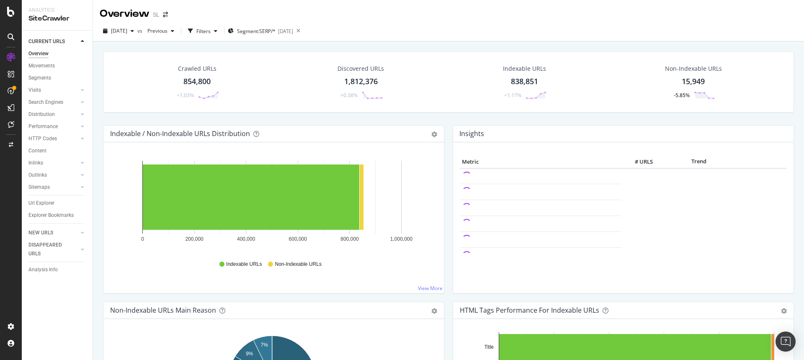
click at [210, 75] on div "Crawled URLs 854,800 +1.03%" at bounding box center [197, 82] width 61 height 44
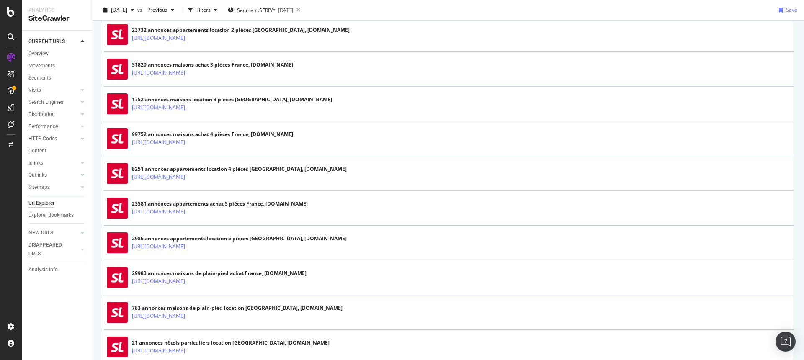
scroll to position [1625, 0]
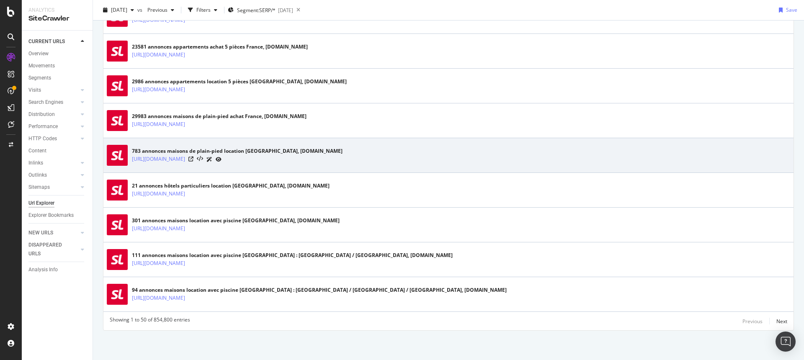
click at [342, 158] on div "https://www.seloger.com/immobilier/pays/i/locations/bien-maison/france/commodit…" at bounding box center [237, 159] width 211 height 9
click at [193, 157] on icon at bounding box center [190, 159] width 5 height 5
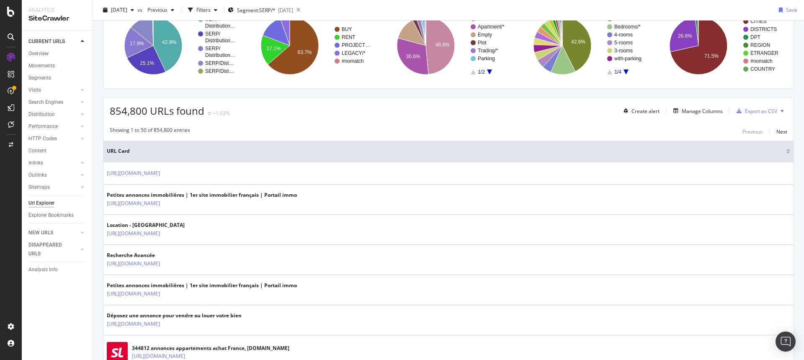
scroll to position [0, 0]
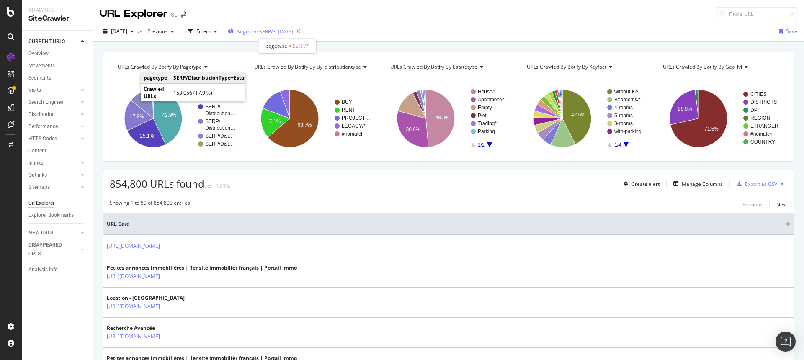
click at [293, 31] on div "Segment: SERP/* 2025-09-09" at bounding box center [260, 31] width 65 height 7
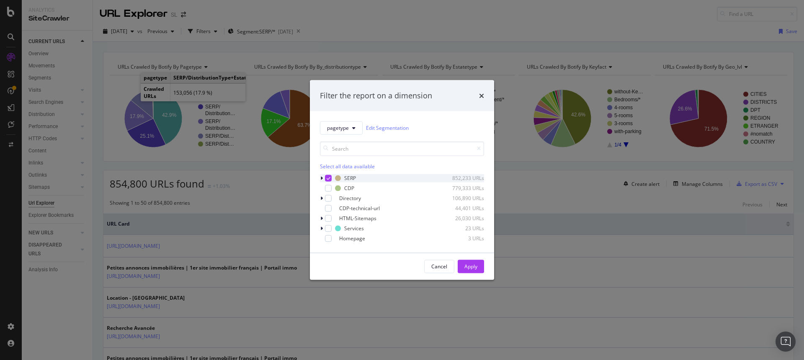
click at [326, 177] on div "modal" at bounding box center [328, 178] width 7 height 7
click at [326, 188] on div "modal" at bounding box center [328, 188] width 7 height 7
click at [473, 267] on div "Apply" at bounding box center [470, 266] width 13 height 7
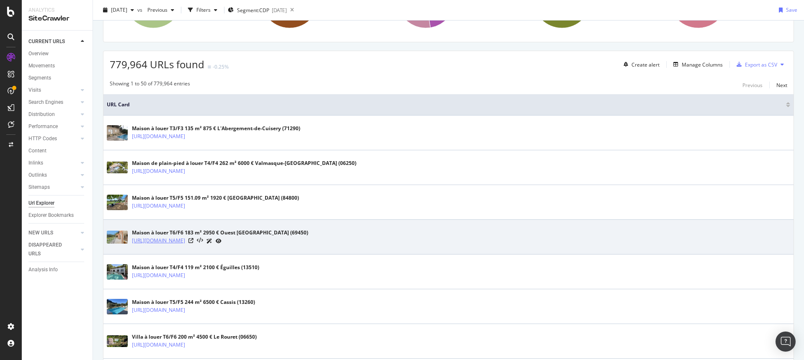
scroll to position [119, 0]
click at [193, 240] on icon at bounding box center [190, 241] width 5 height 5
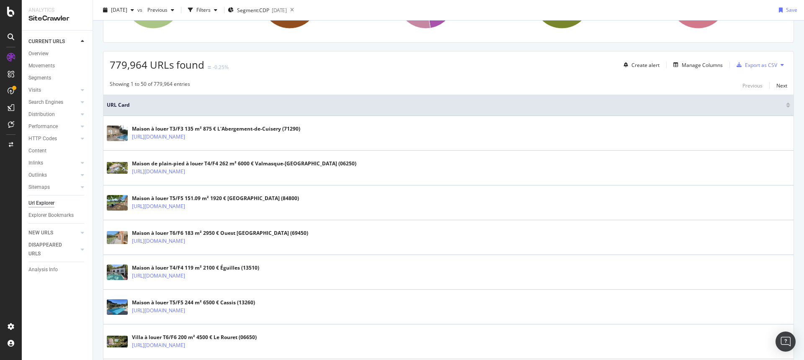
scroll to position [0, 0]
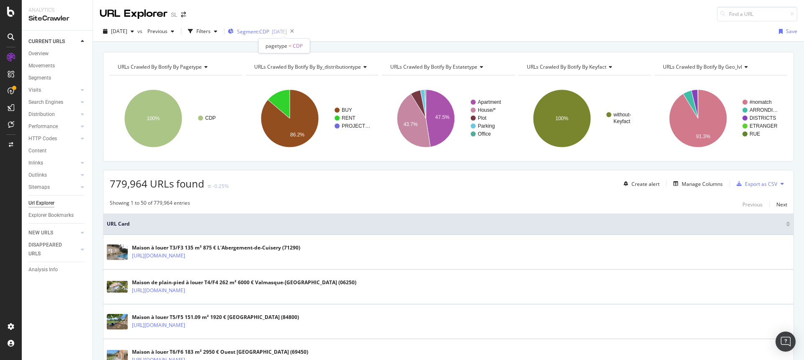
click at [269, 33] on span "Segment: CDP" at bounding box center [253, 31] width 32 height 7
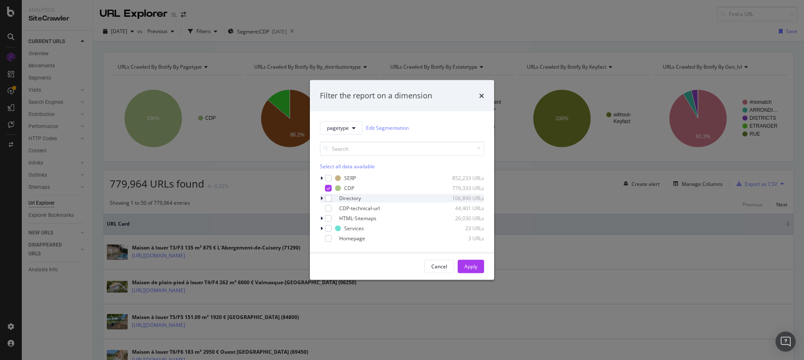
click at [323, 196] on div "modal" at bounding box center [322, 198] width 5 height 8
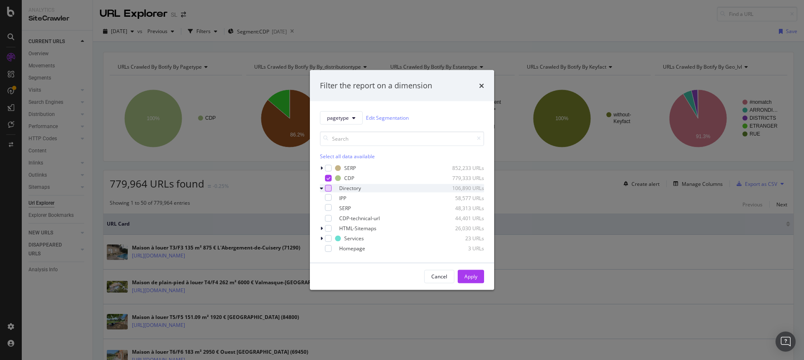
click at [328, 188] on div "modal" at bounding box center [328, 188] width 7 height 7
click at [329, 180] on div "modal" at bounding box center [328, 178] width 7 height 7
click at [473, 272] on div "Apply" at bounding box center [470, 276] width 13 height 13
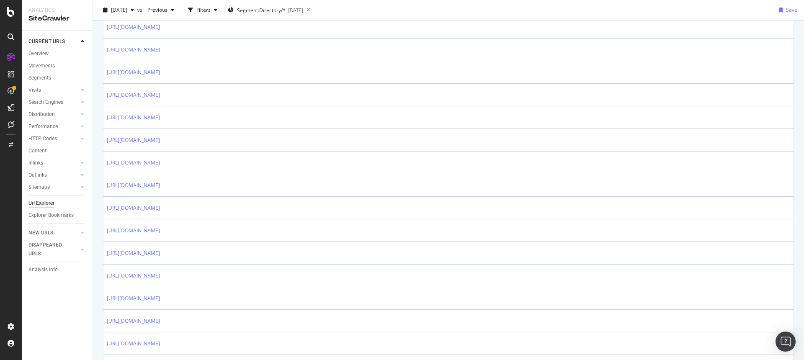
scroll to position [1260, 0]
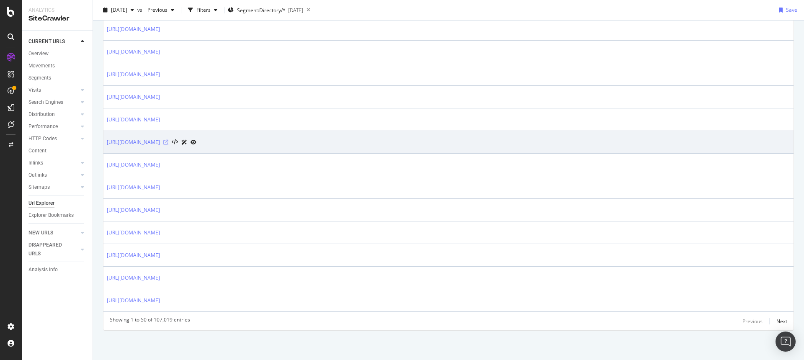
click at [168, 144] on icon at bounding box center [165, 142] width 5 height 5
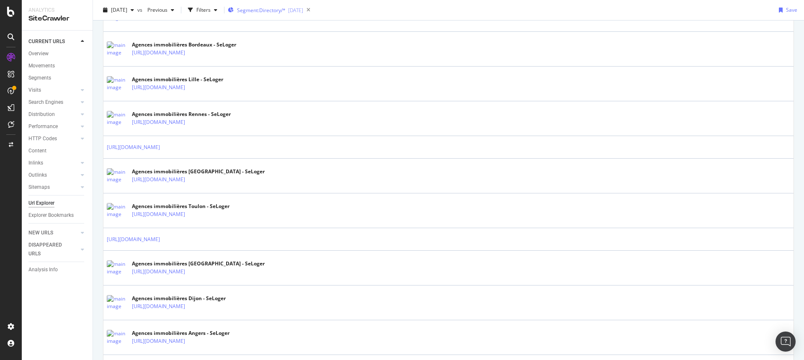
scroll to position [324, 0]
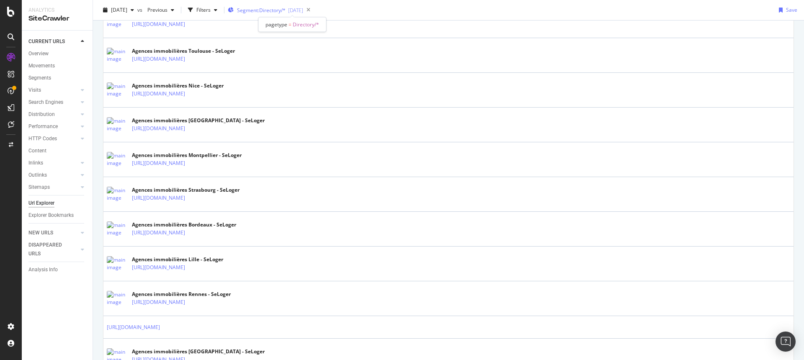
click at [278, 9] on span "Segment: Directory/*" at bounding box center [261, 10] width 49 height 7
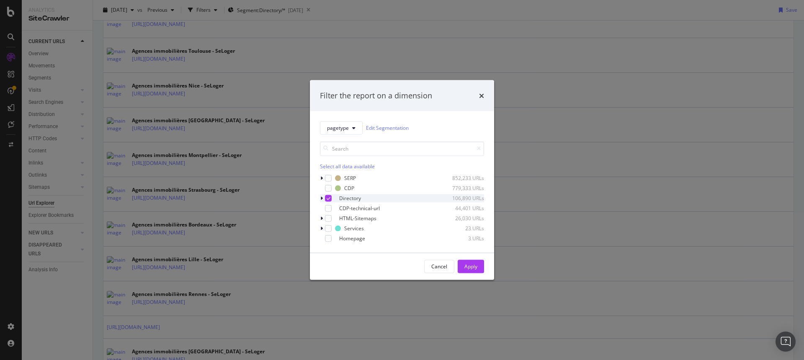
click at [328, 198] on icon "modal" at bounding box center [329, 198] width 4 height 4
click at [326, 206] on div "modal" at bounding box center [328, 208] width 7 height 7
click at [467, 266] on div "Apply" at bounding box center [470, 266] width 13 height 7
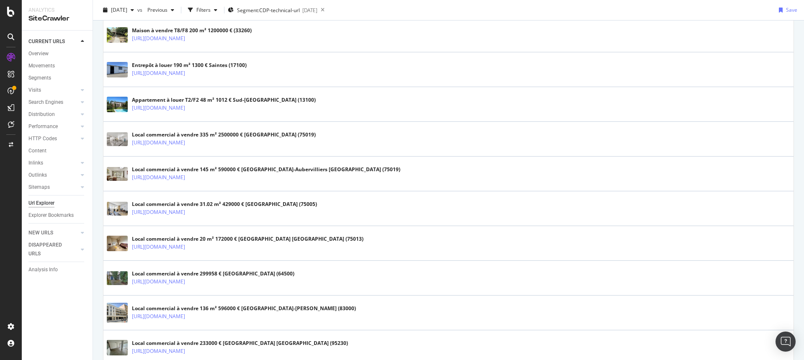
scroll to position [1656, 0]
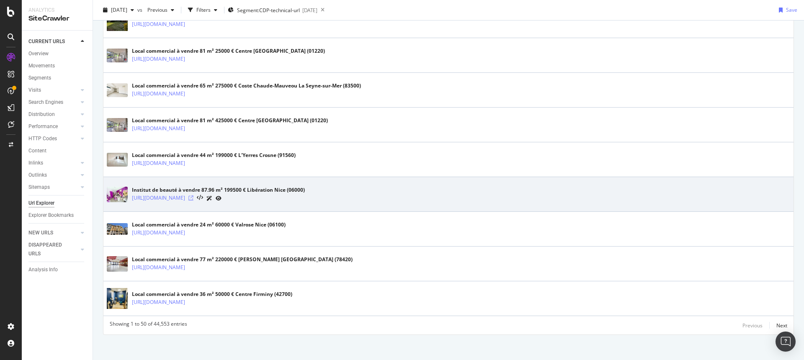
click at [193, 196] on icon at bounding box center [190, 198] width 5 height 5
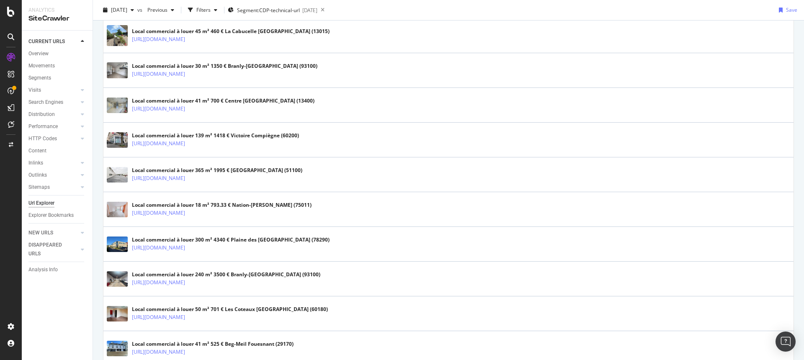
scroll to position [0, 0]
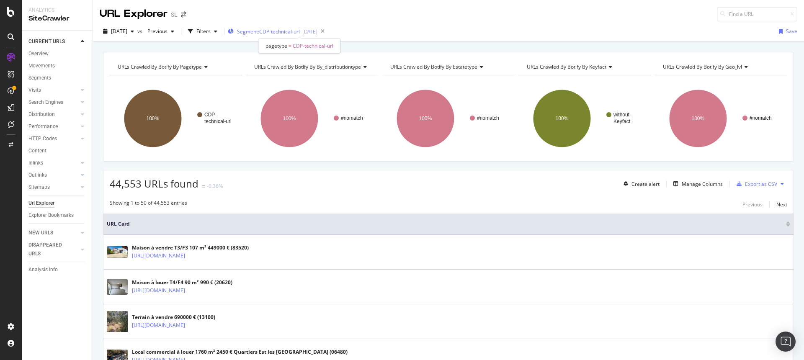
click at [291, 32] on span "Segment: CDP-technical-url" at bounding box center [268, 31] width 63 height 7
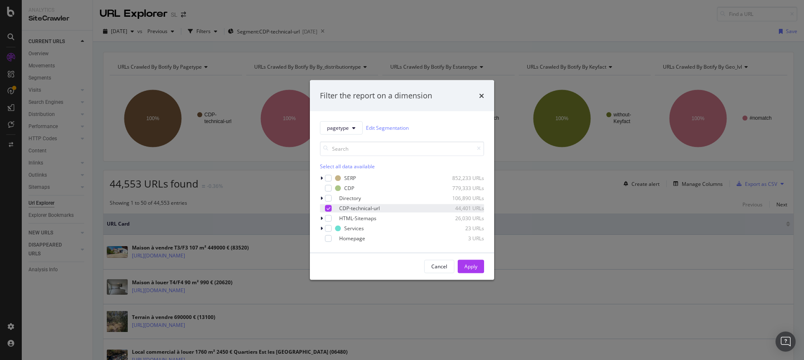
click at [327, 207] on icon "modal" at bounding box center [329, 208] width 4 height 4
click at [327, 218] on div "modal" at bounding box center [328, 218] width 7 height 7
click at [479, 266] on button "Apply" at bounding box center [471, 266] width 26 height 13
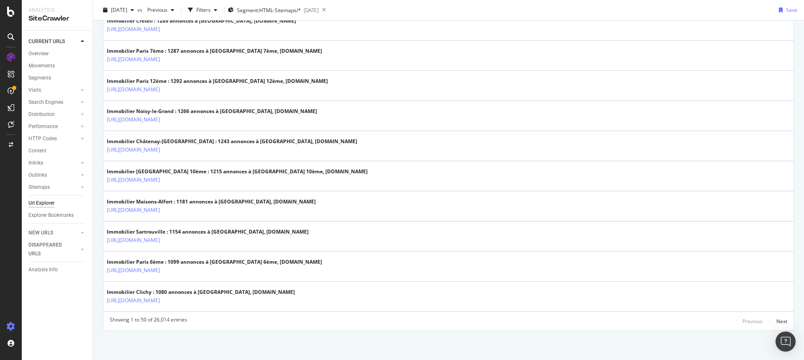
scroll to position [1423, 0]
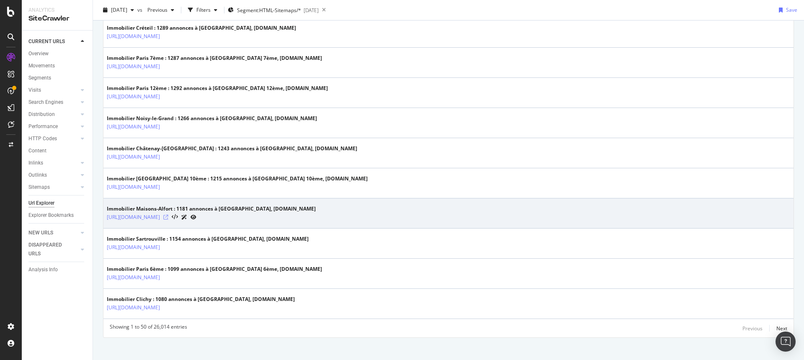
click at [168, 217] on icon at bounding box center [165, 217] width 5 height 5
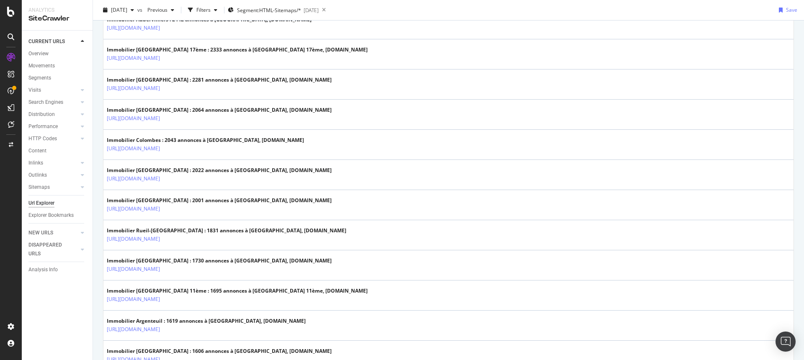
scroll to position [0, 0]
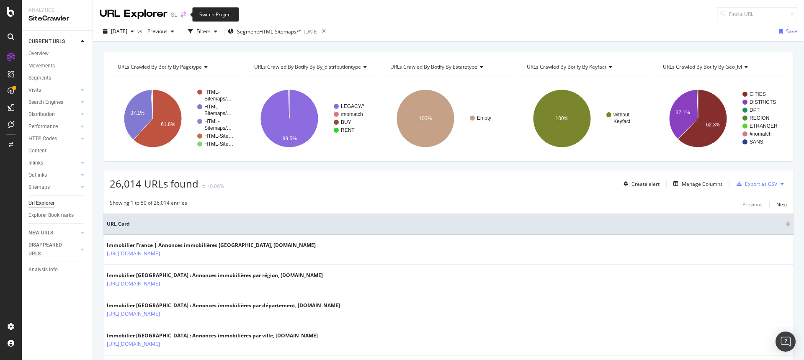
click at [184, 15] on icon "arrow-right-arrow-left" at bounding box center [183, 15] width 5 height 6
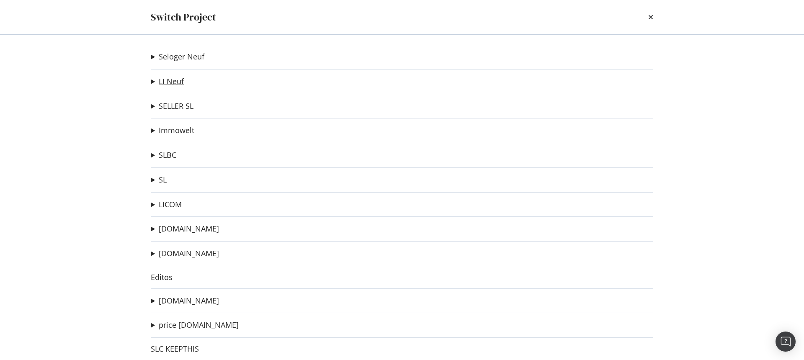
click at [175, 82] on link "LI Neuf" at bounding box center [171, 81] width 25 height 9
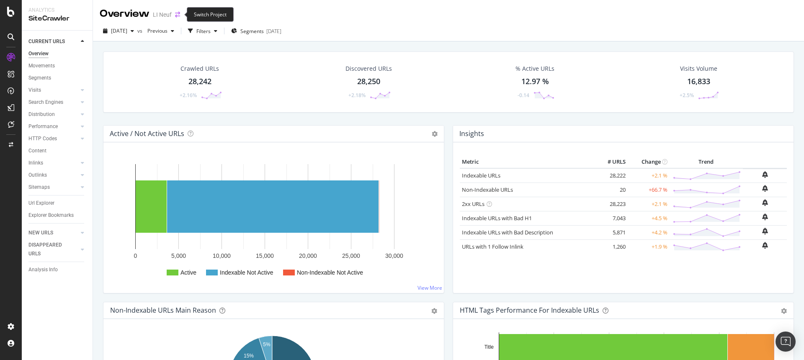
click at [178, 16] on icon "arrow-right-arrow-left" at bounding box center [177, 15] width 5 height 6
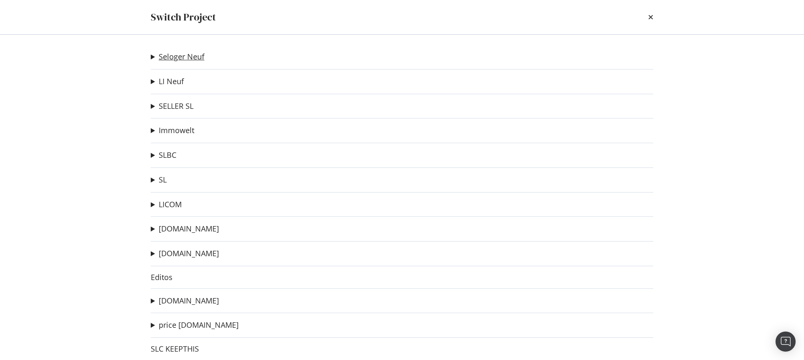
click at [181, 56] on link "Seloger Neuf" at bounding box center [182, 56] width 46 height 9
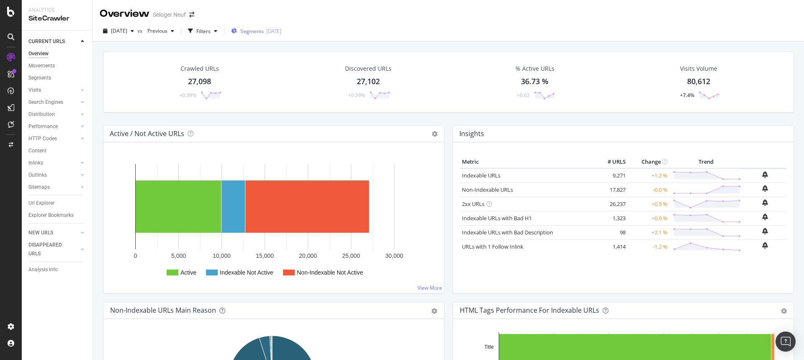
click at [264, 31] on span "Segments" at bounding box center [251, 31] width 23 height 7
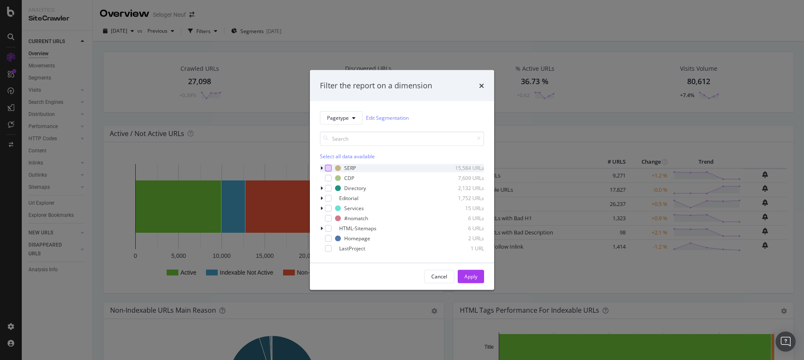
click at [330, 166] on div "modal" at bounding box center [328, 168] width 7 height 7
click at [465, 275] on div "Apply" at bounding box center [470, 276] width 13 height 7
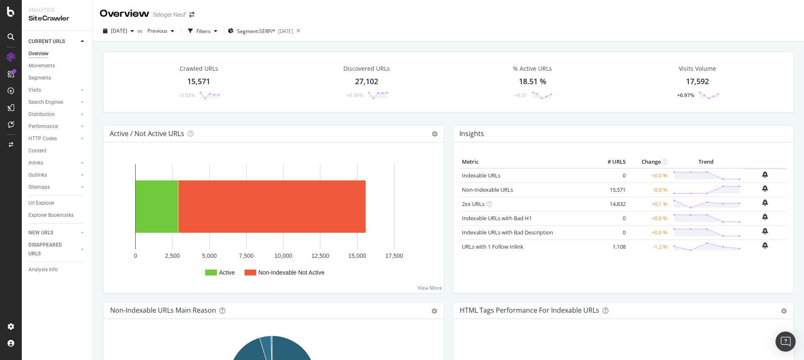
click at [196, 82] on div "15,571" at bounding box center [198, 81] width 23 height 11
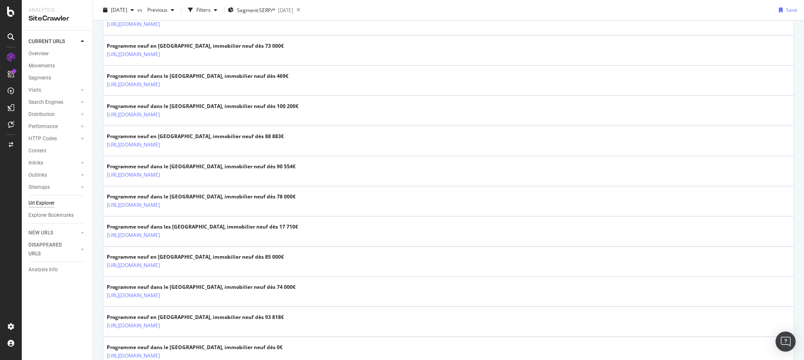
scroll to position [1430, 0]
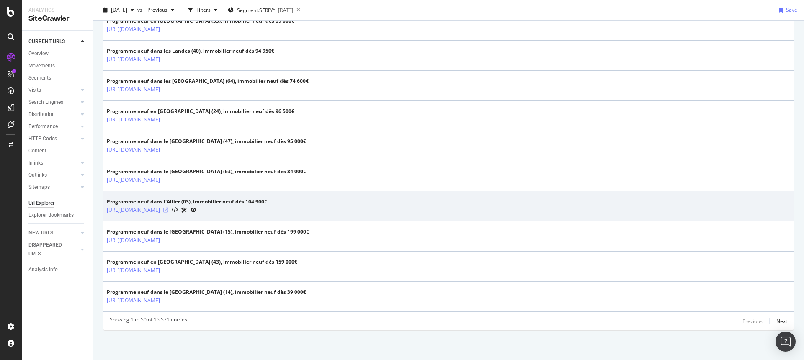
click at [168, 209] on icon at bounding box center [165, 210] width 5 height 5
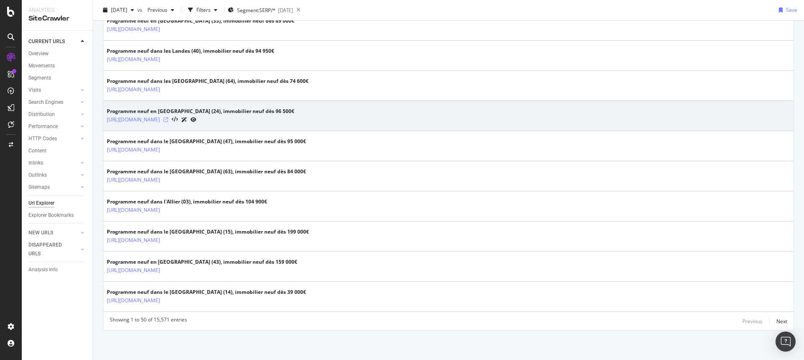
click at [168, 119] on icon at bounding box center [165, 119] width 5 height 5
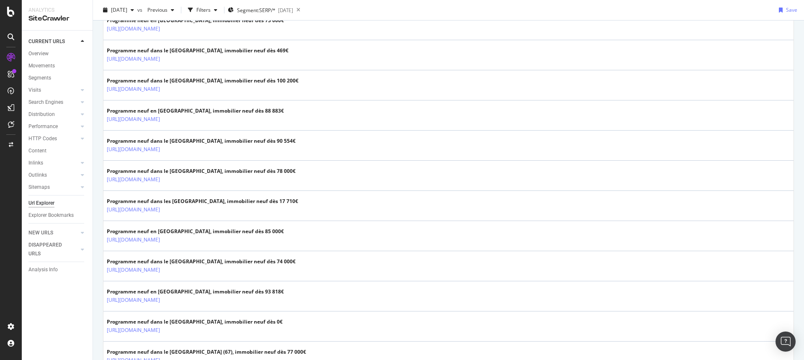
scroll to position [0, 0]
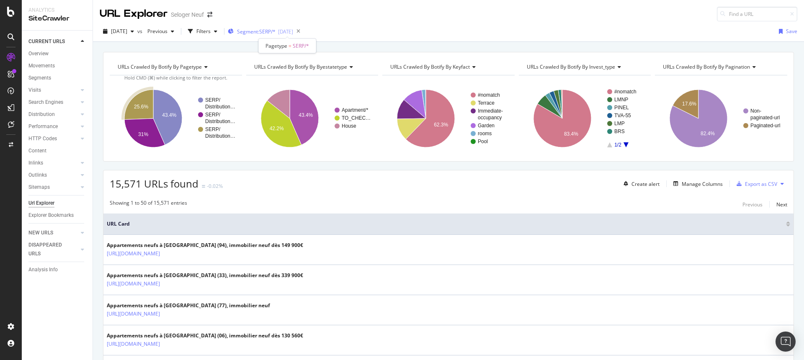
click at [293, 31] on div "2025-03-26" at bounding box center [285, 31] width 15 height 7
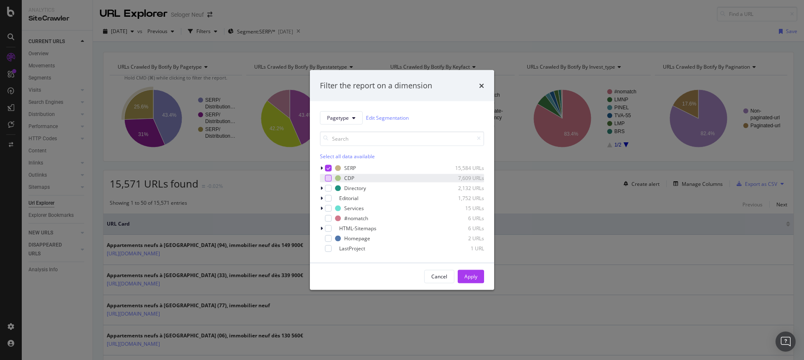
click at [329, 179] on div "modal" at bounding box center [328, 178] width 7 height 7
click at [330, 166] on icon "modal" at bounding box center [329, 168] width 4 height 4
click at [465, 273] on div "Apply" at bounding box center [470, 276] width 13 height 7
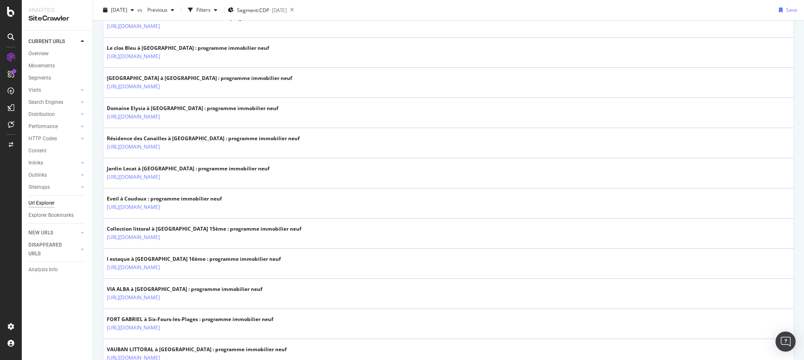
scroll to position [1108, 0]
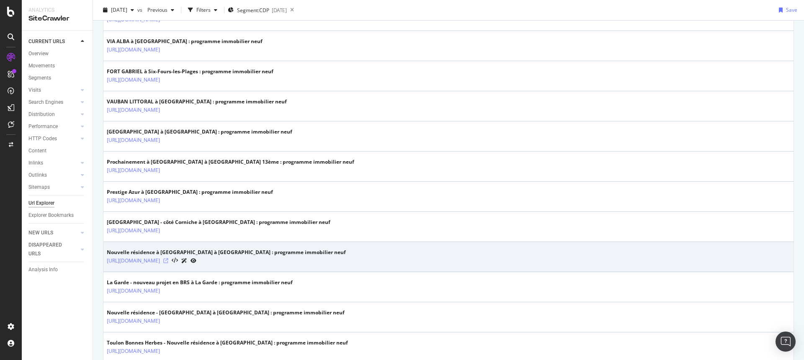
click at [168, 259] on icon at bounding box center [165, 260] width 5 height 5
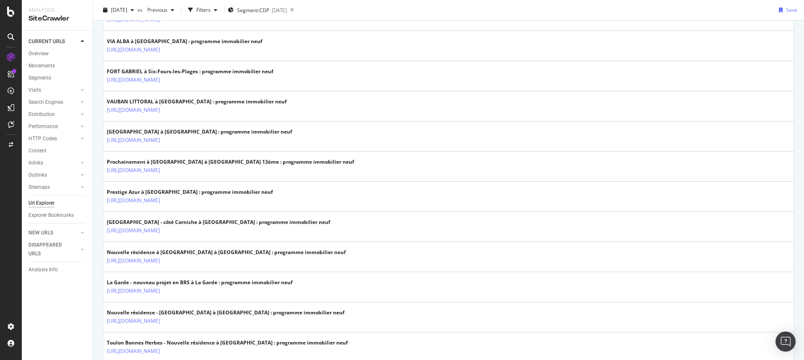
scroll to position [0, 0]
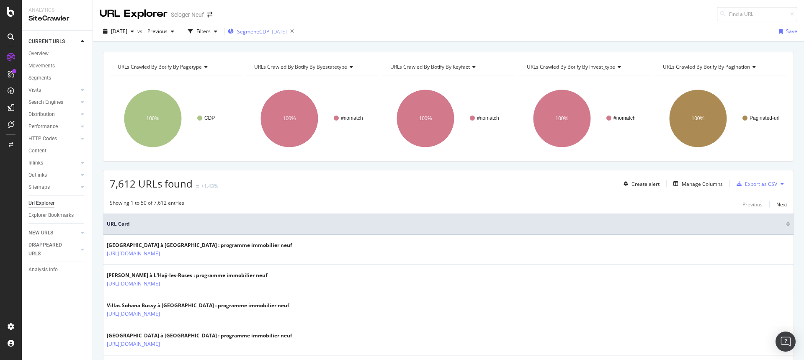
click at [287, 35] on div "Segment: CDP 2025-03-26" at bounding box center [257, 31] width 59 height 13
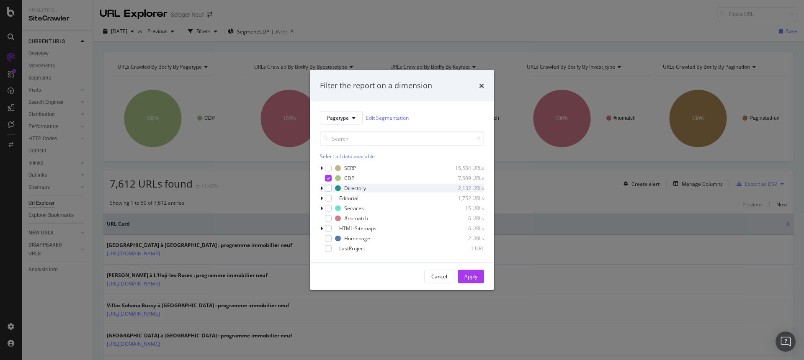
click at [333, 185] on div "Directory 2,132 URLs" at bounding box center [402, 188] width 164 height 8
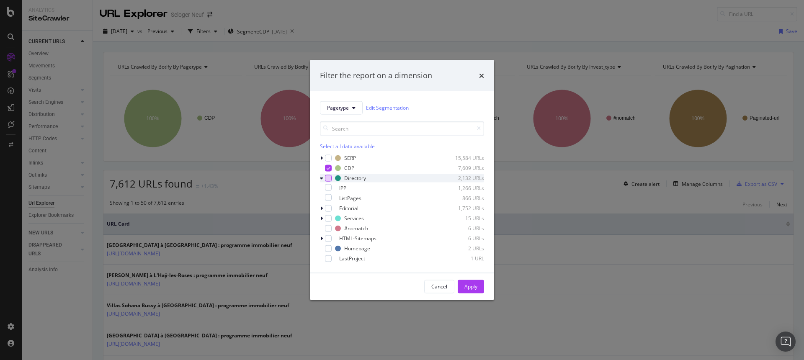
click at [331, 179] on div "modal" at bounding box center [328, 178] width 7 height 7
click at [330, 167] on icon "modal" at bounding box center [329, 168] width 4 height 4
click at [474, 288] on div "Apply" at bounding box center [470, 286] width 13 height 7
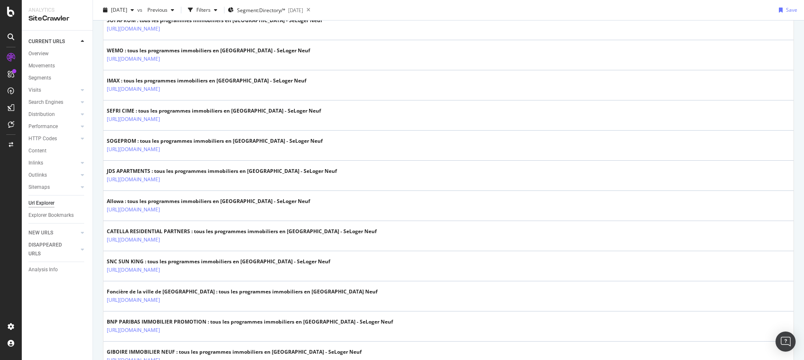
scroll to position [1201, 0]
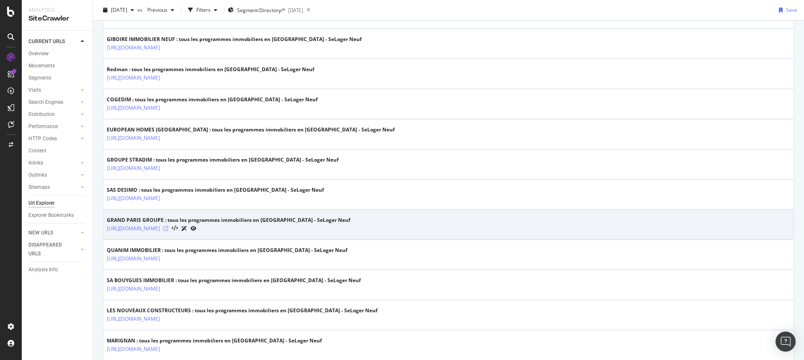
click at [168, 227] on icon at bounding box center [165, 228] width 5 height 5
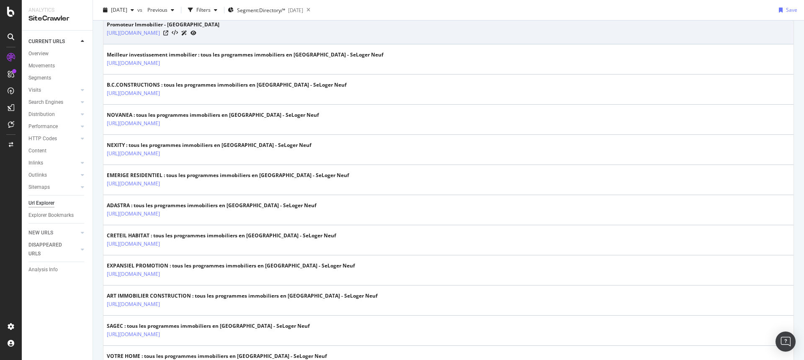
scroll to position [0, 0]
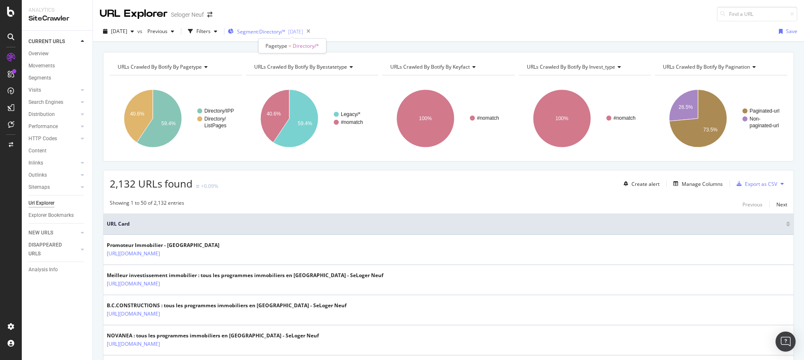
click at [286, 32] on span "Segment: Directory/*" at bounding box center [261, 31] width 49 height 7
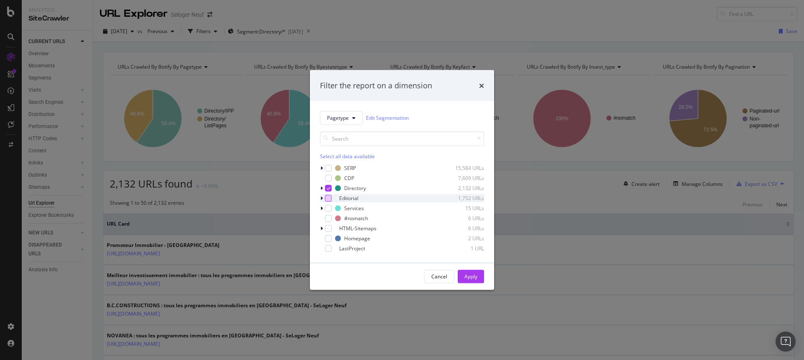
click at [331, 199] on div "modal" at bounding box center [328, 198] width 7 height 7
click at [329, 188] on icon "modal" at bounding box center [329, 188] width 4 height 4
click at [466, 274] on div "Apply" at bounding box center [470, 276] width 13 height 7
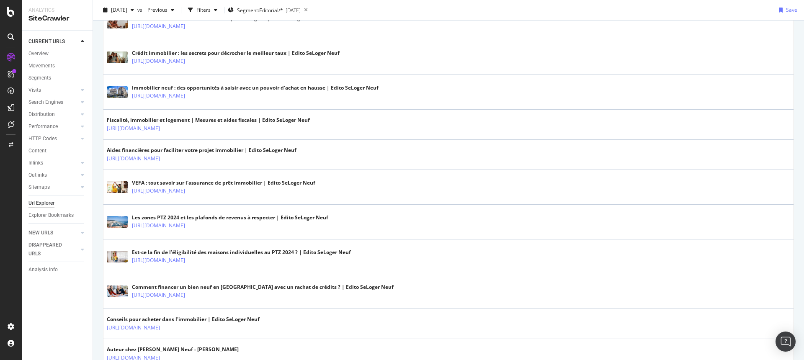
scroll to position [986, 0]
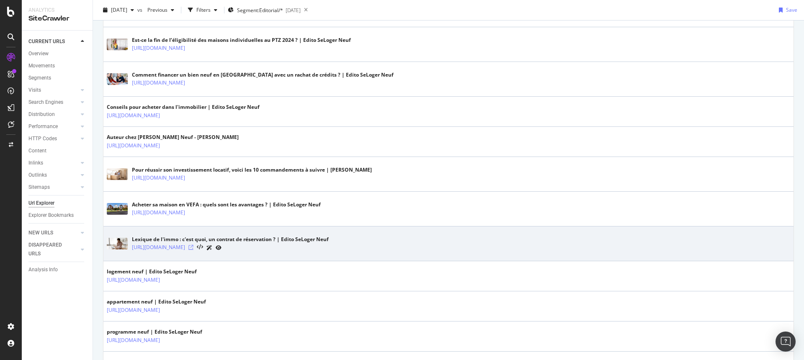
click at [193, 247] on icon at bounding box center [190, 247] width 5 height 5
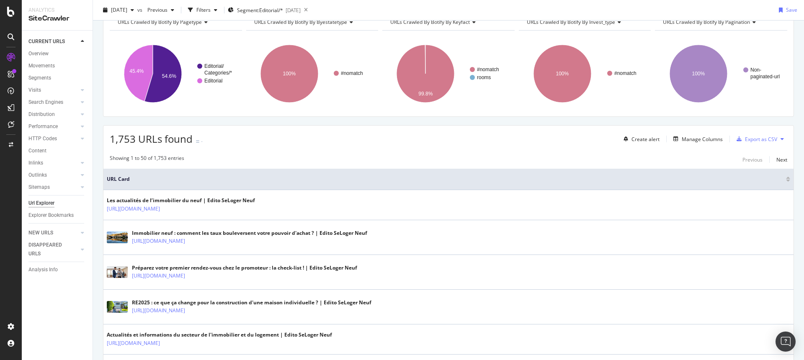
scroll to position [0, 0]
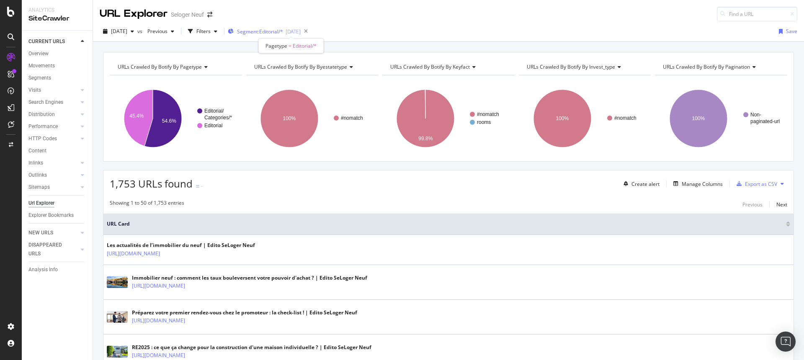
click at [283, 30] on span "Segment: Editorial/*" at bounding box center [260, 31] width 46 height 7
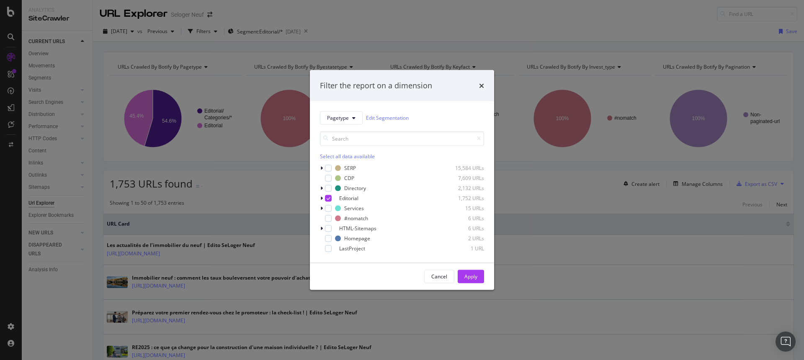
click at [178, 72] on div "Filter the report on a dimension Pagetype Edit Segmentation Select all data ava…" at bounding box center [402, 180] width 804 height 360
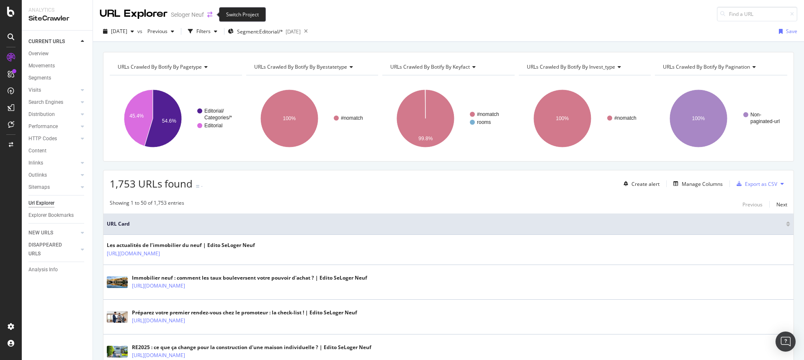
click at [208, 14] on icon "arrow-right-arrow-left" at bounding box center [209, 15] width 5 height 6
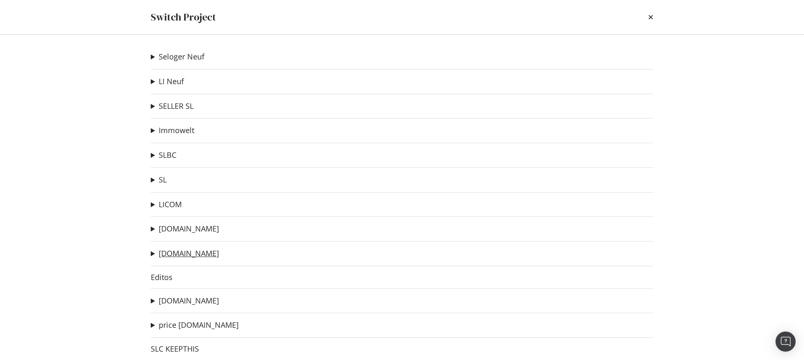
click at [186, 252] on link "[DOMAIN_NAME]" at bounding box center [189, 253] width 60 height 9
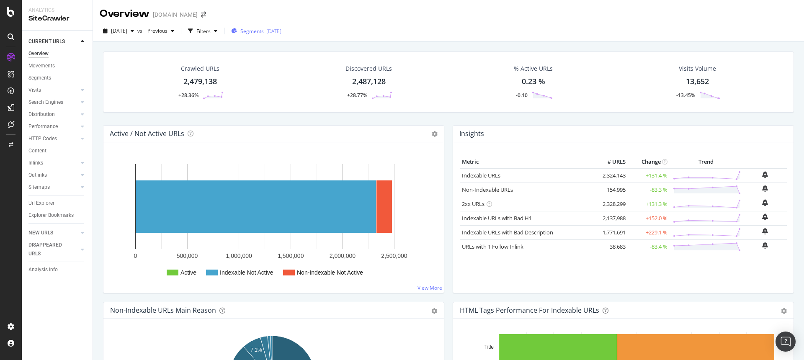
click at [281, 35] on div "Segments 2025-09-08" at bounding box center [256, 31] width 50 height 13
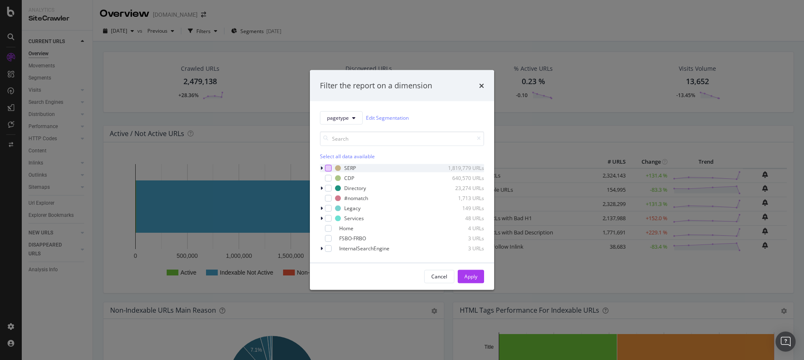
click at [328, 167] on div "modal" at bounding box center [328, 168] width 7 height 7
click at [471, 274] on div "Apply" at bounding box center [470, 276] width 13 height 7
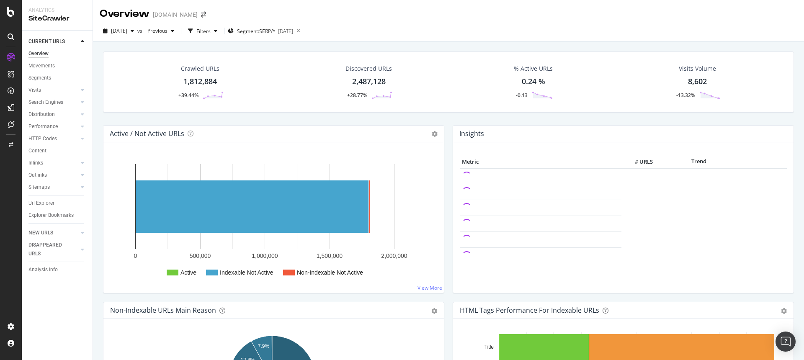
click at [200, 82] on div "1,812,884" at bounding box center [199, 81] width 33 height 11
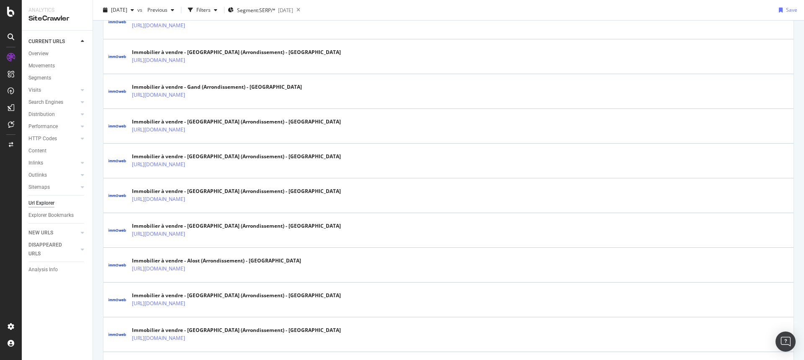
scroll to position [1018, 0]
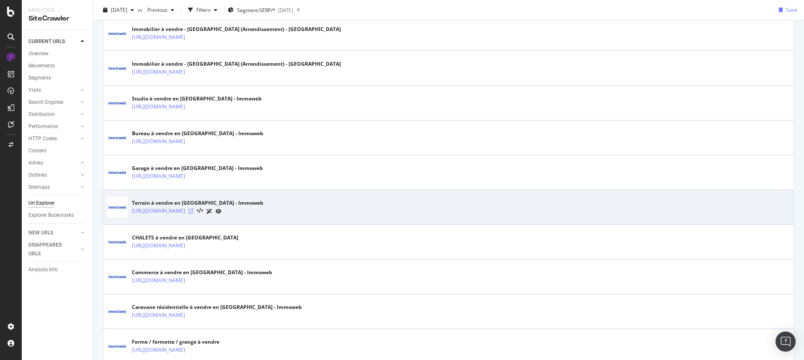
click at [193, 210] on icon at bounding box center [190, 210] width 5 height 5
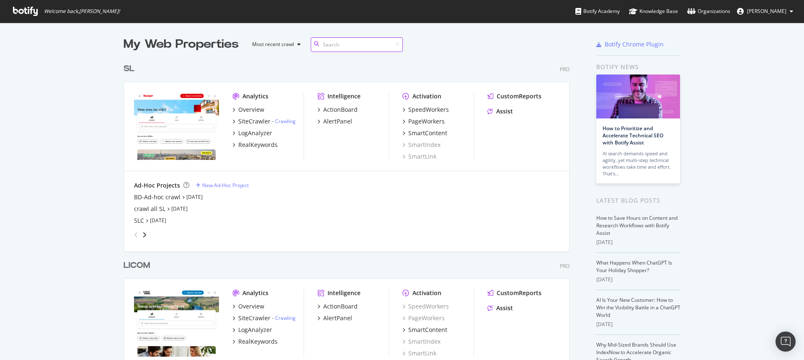
scroll to position [2231, 446]
click at [353, 44] on input at bounding box center [357, 44] width 92 height 15
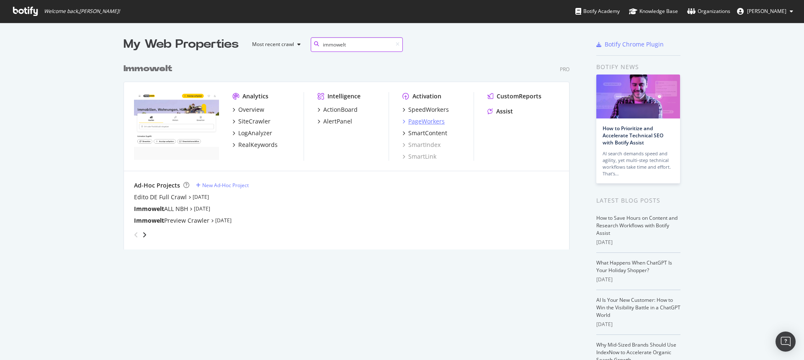
type input "immowelt"
click at [427, 120] on div "PageWorkers" at bounding box center [426, 121] width 36 height 8
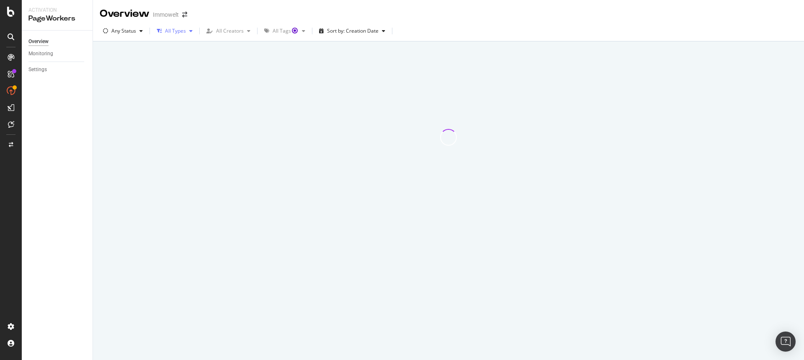
click at [186, 31] on div "button" at bounding box center [191, 30] width 10 height 5
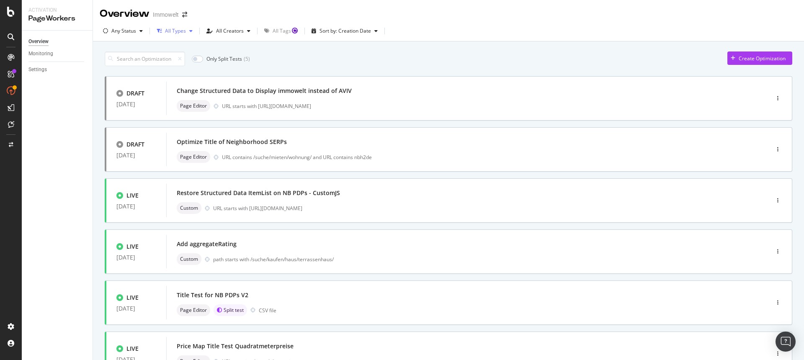
click at [189, 31] on icon "button" at bounding box center [190, 30] width 3 height 5
click at [138, 34] on div "Any Status" at bounding box center [123, 31] width 46 height 13
click at [239, 31] on div "All Creators" at bounding box center [230, 30] width 28 height 5
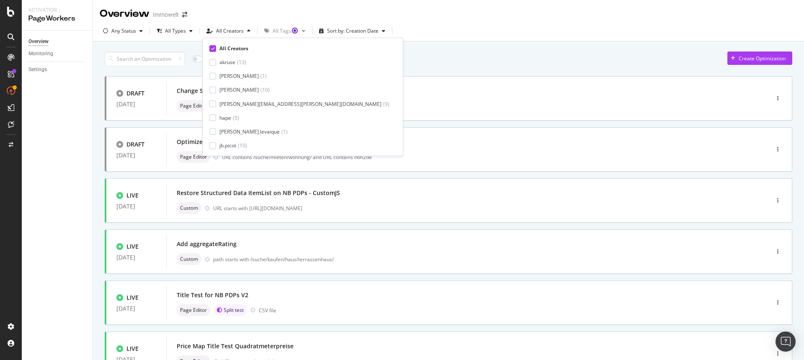
click at [271, 5] on div "Overview Immowelt" at bounding box center [448, 10] width 711 height 21
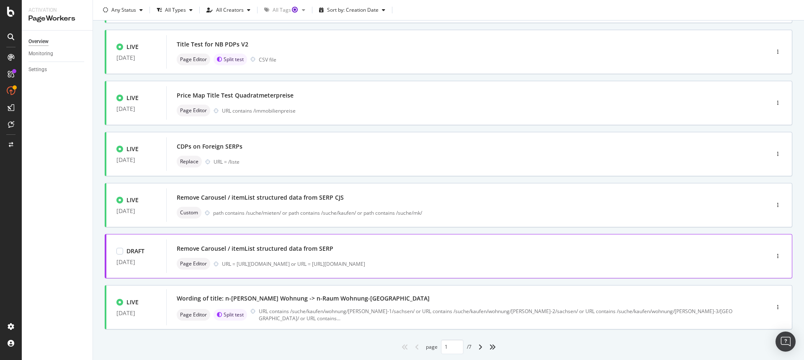
scroll to position [274, 0]
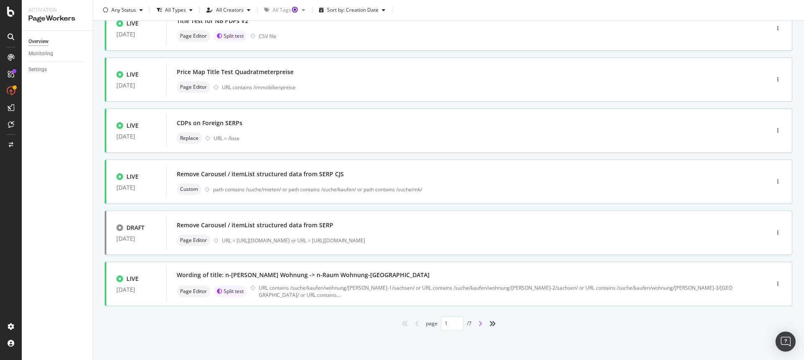
click at [478, 323] on icon "angle-right" at bounding box center [480, 323] width 4 height 7
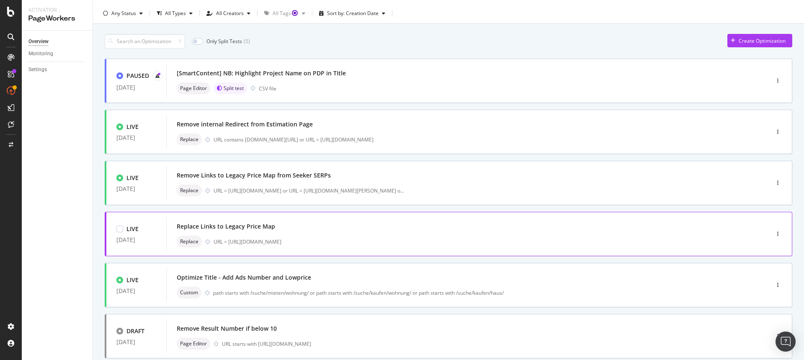
scroll to position [0, 0]
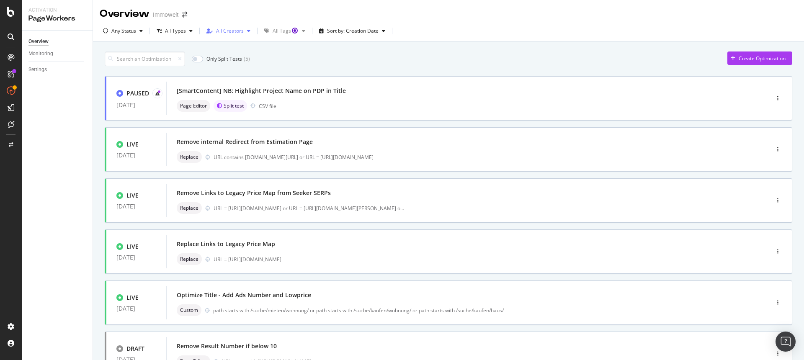
click at [225, 29] on div "All Creators" at bounding box center [230, 30] width 28 height 5
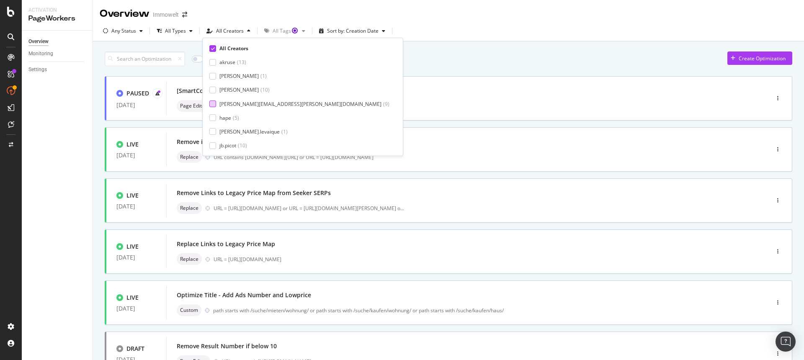
click at [213, 103] on div at bounding box center [212, 103] width 7 height 7
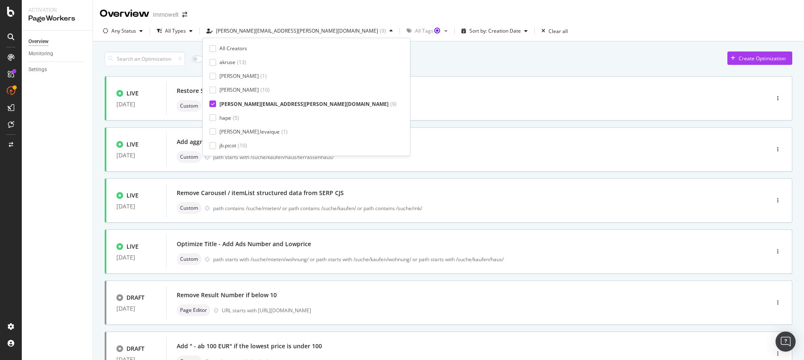
type input "1"
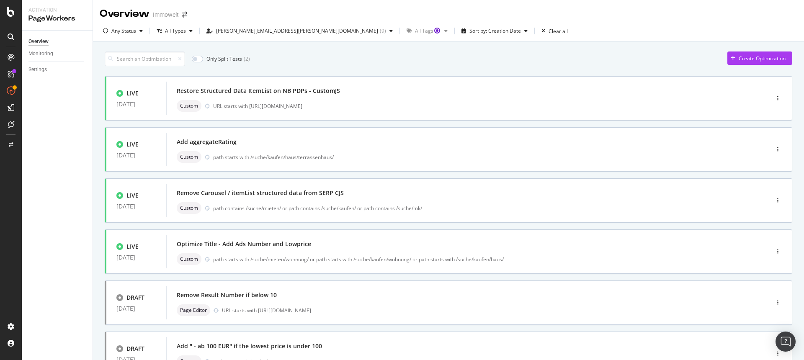
click at [441, 50] on div "Only Split Tests ( 2 ) Create Optimization LIVE 27 Aug. 2025 Restore Structured…" at bounding box center [448, 300] width 687 height 507
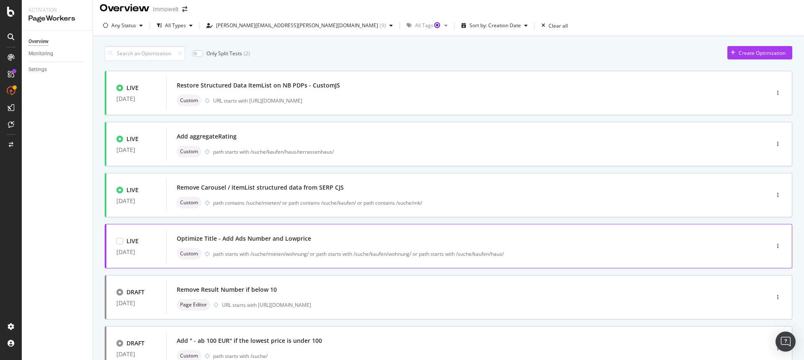
click at [338, 247] on div "Optimize Title - Add Ads Number and Lowprice Custom path starts with /suche/mie…" at bounding box center [455, 246] width 557 height 27
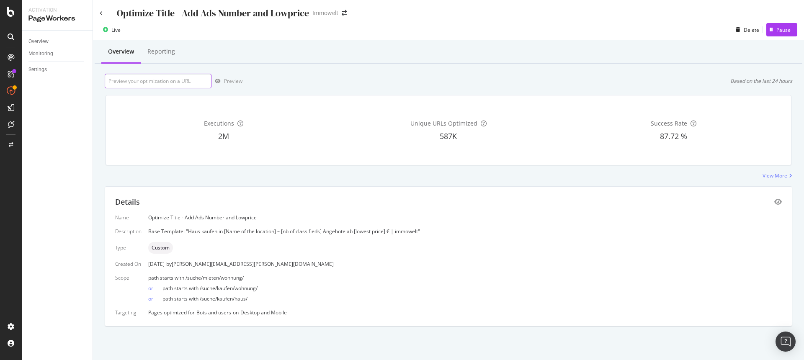
click at [191, 82] on input "url" at bounding box center [158, 81] width 107 height 15
paste input "https://www.immowelt.de/suche/kaufen/haus/niedersachsen/braunschweig-38100/ad08…"
type input "https://www.immowelt.de/suche/kaufen/haus/niedersachsen/braunschweig-38100/ad08…"
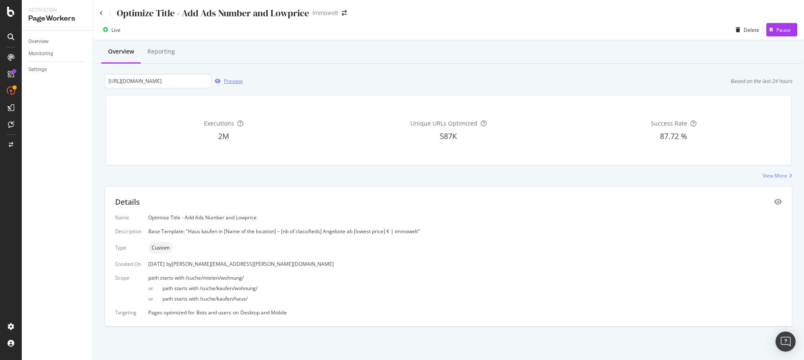
click at [229, 79] on div "Preview" at bounding box center [233, 80] width 18 height 7
click at [787, 31] on div "Pause" at bounding box center [783, 29] width 14 height 7
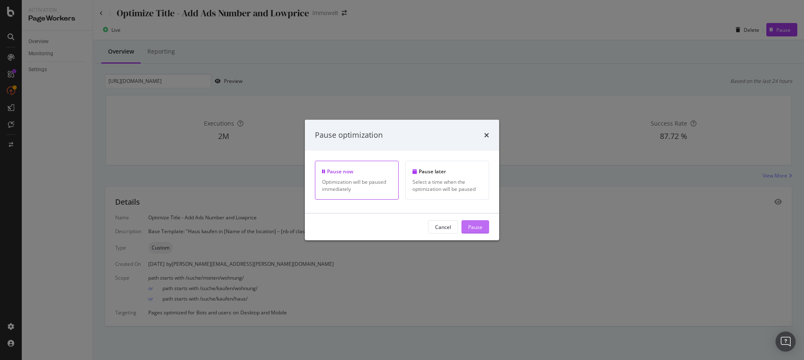
click at [474, 228] on div "Pause" at bounding box center [475, 226] width 14 height 7
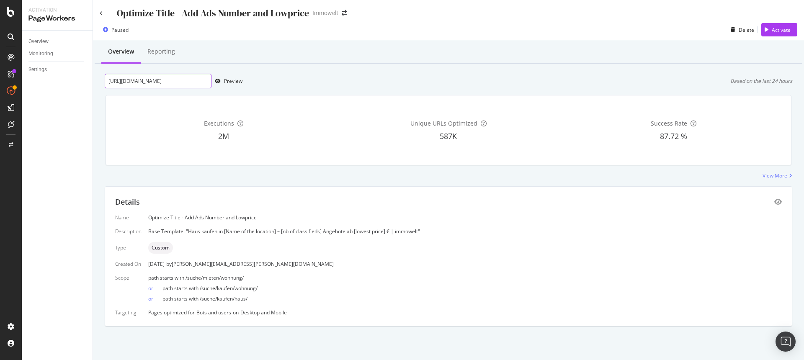
click at [182, 79] on input "https://www.immowelt.de/suche/kaufen/haus/niedersachsen/braunschweig-38100/ad08…" at bounding box center [158, 81] width 107 height 15
paste input "https://www.immowelt.de/suche/kaufen/haus/niedersachsen/braunschweig-38100/ad08…"
type input "https://www.immowelt.de/suche/kaufen/haus/niedersachsen/braunschweig-38100/ad08…"
click at [234, 81] on div "Preview" at bounding box center [233, 80] width 18 height 7
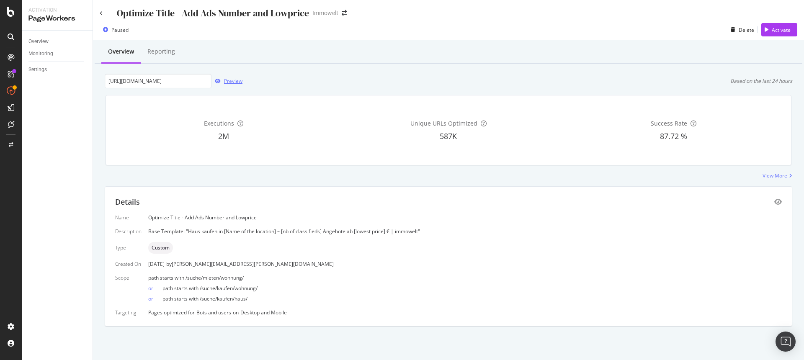
scroll to position [0, 0]
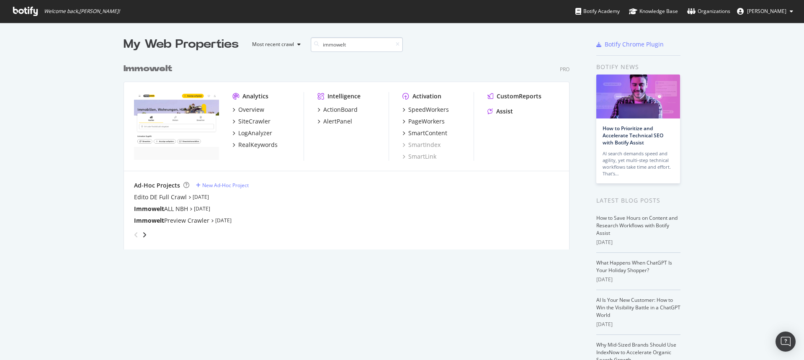
scroll to position [190, 446]
type input "immowelt"
click at [244, 122] on div "SiteCrawler" at bounding box center [254, 121] width 32 height 8
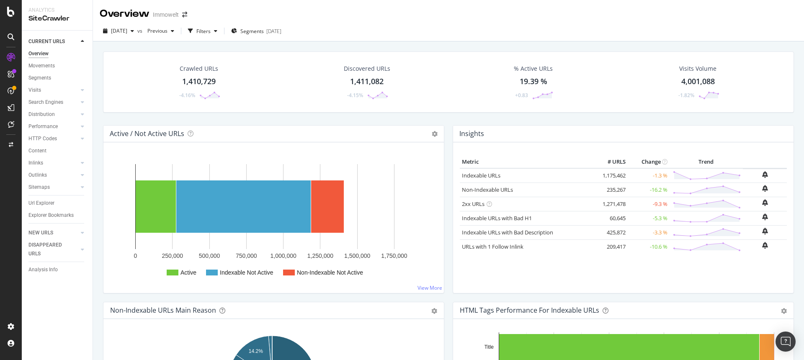
click at [204, 82] on div "1,410,729" at bounding box center [198, 81] width 33 height 11
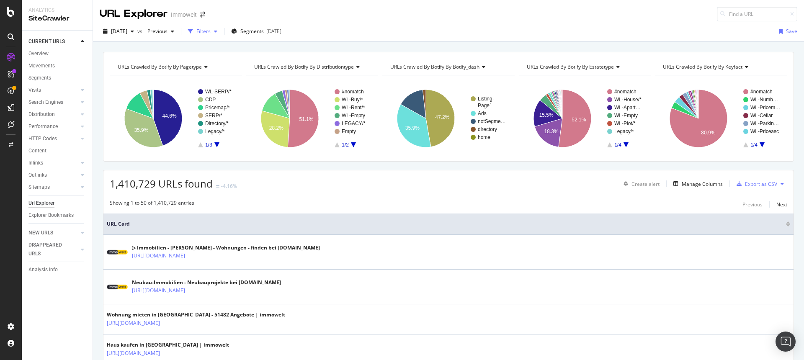
click at [211, 33] on div "Filters" at bounding box center [203, 31] width 14 height 7
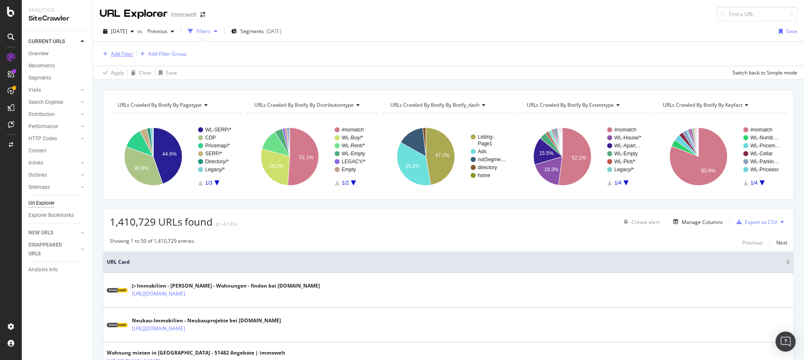
click at [126, 54] on div "Add Filter" at bounding box center [122, 53] width 22 height 7
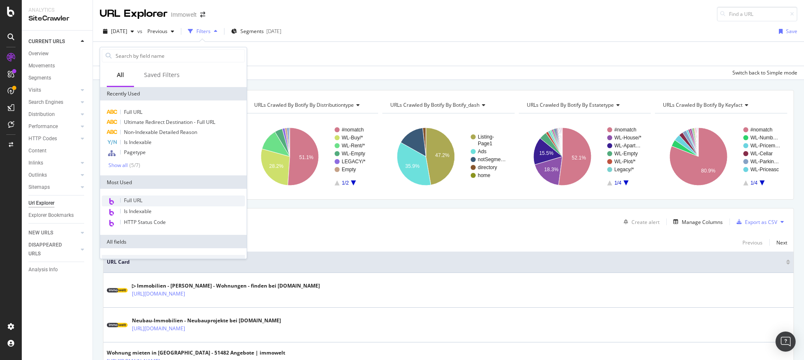
click at [130, 198] on span "Full URL" at bounding box center [133, 200] width 18 height 7
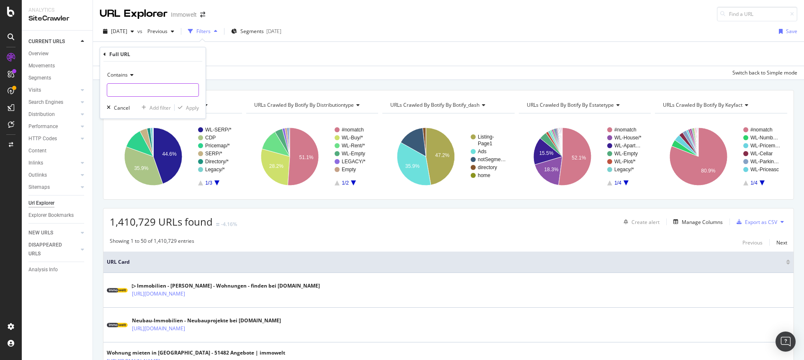
click at [137, 92] on input "text" at bounding box center [152, 89] width 91 height 13
type input "/adressen"
click at [194, 107] on div "Apply" at bounding box center [192, 107] width 13 height 7
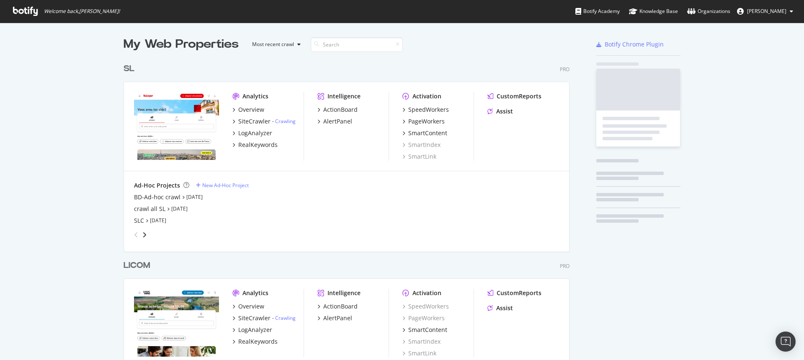
scroll to position [2231, 446]
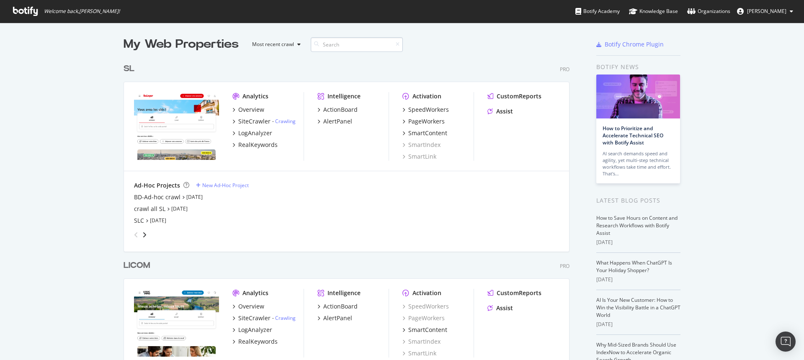
click at [338, 44] on input at bounding box center [357, 44] width 92 height 15
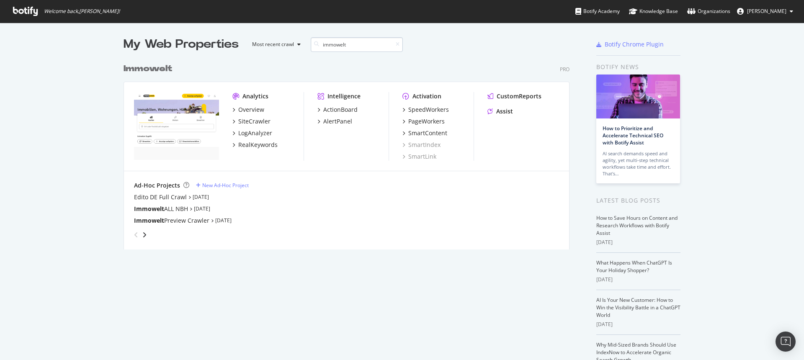
scroll to position [190, 446]
type input "immowelt"
click at [240, 124] on div "SiteCrawler" at bounding box center [254, 121] width 32 height 8
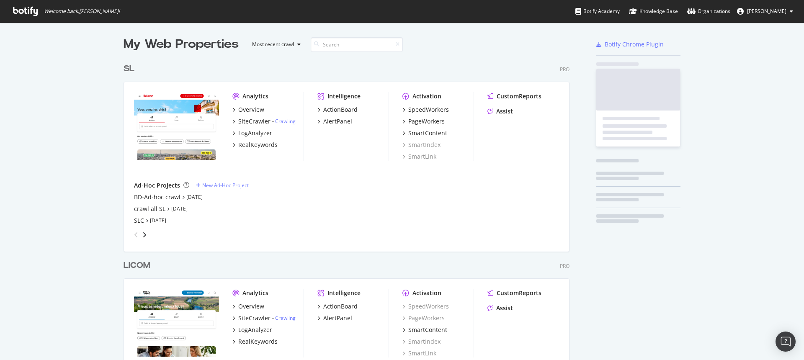
scroll to position [354, 791]
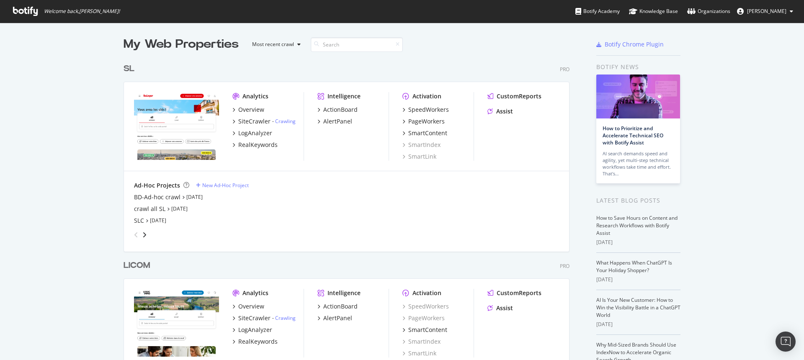
click at [335, 41] on input at bounding box center [357, 44] width 92 height 15
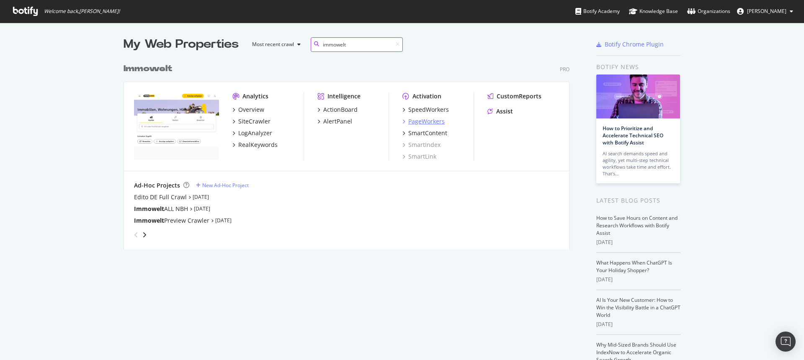
type input "immowelt"
click at [411, 118] on div "PageWorkers" at bounding box center [426, 121] width 36 height 8
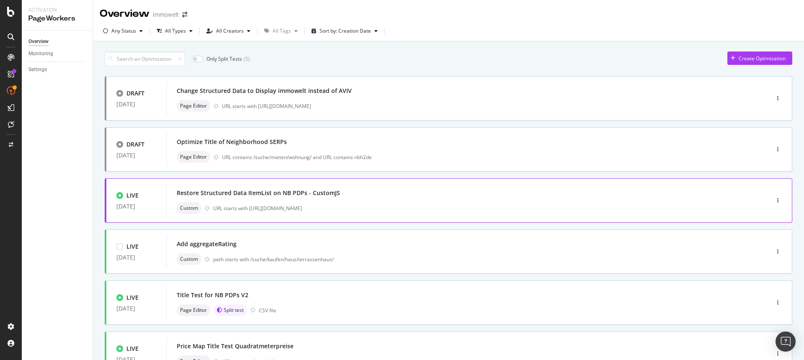
scroll to position [0, 0]
click at [232, 32] on div "All Creators" at bounding box center [230, 30] width 28 height 5
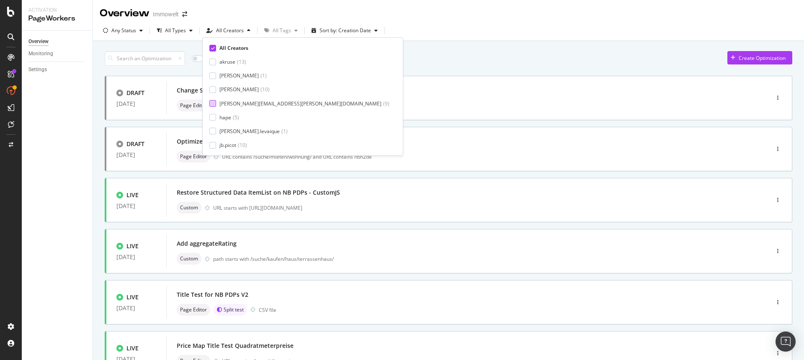
click at [245, 106] on div "benjamin.bussiere@botify.com" at bounding box center [300, 103] width 162 height 7
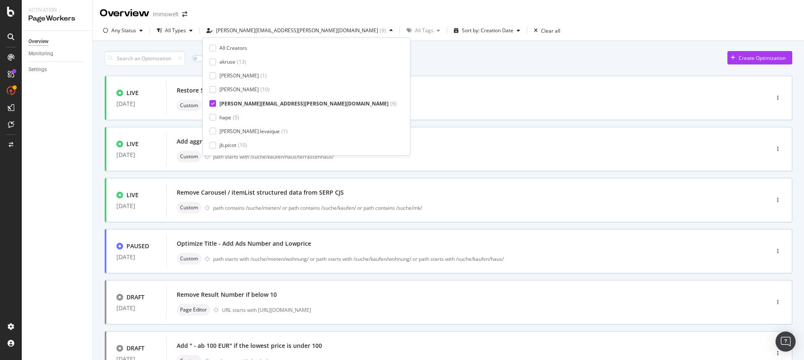
click at [525, 28] on div "Any Status All Types benjamin.bussiere@botify.com ( 9 ) All Tags Sort by: Creat…" at bounding box center [448, 32] width 711 height 17
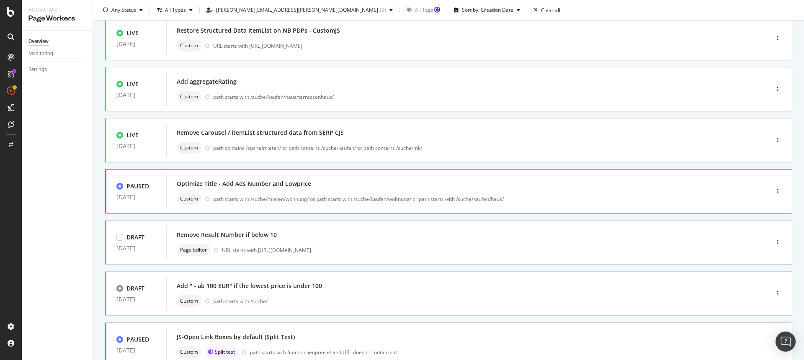
scroll to position [126, 0]
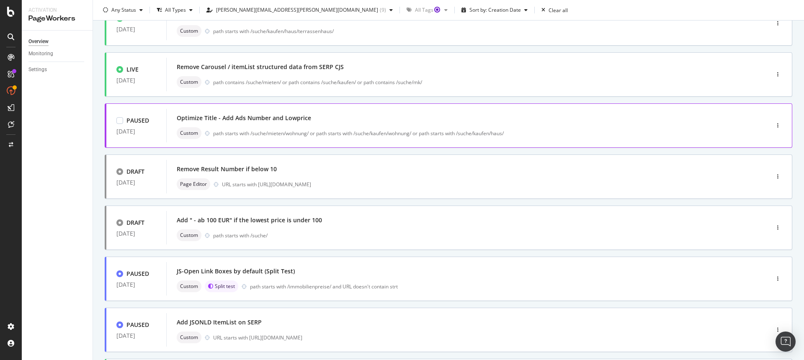
click at [320, 126] on div "Optimize Title - Add Ads Number and Lowprice Custom path starts with /suche/mie…" at bounding box center [455, 125] width 557 height 27
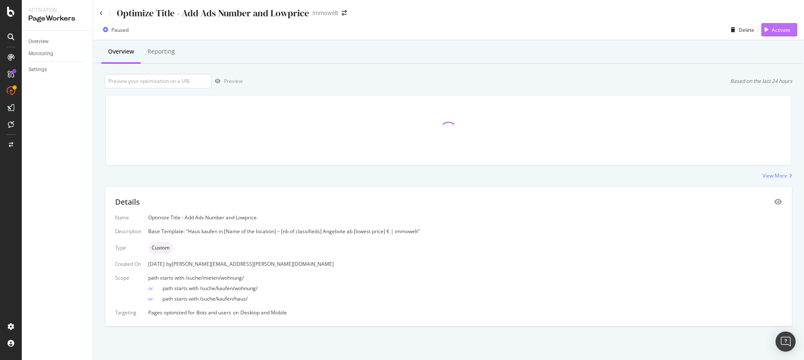
click at [781, 27] on div "Activate" at bounding box center [781, 29] width 19 height 7
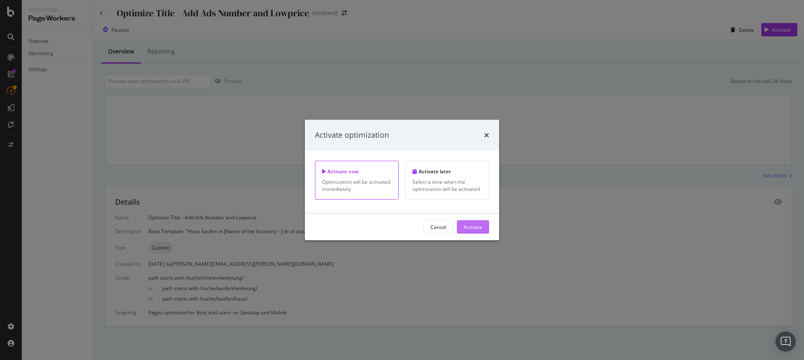
click at [472, 228] on div "Activate" at bounding box center [472, 226] width 19 height 7
